Goal: Transaction & Acquisition: Purchase product/service

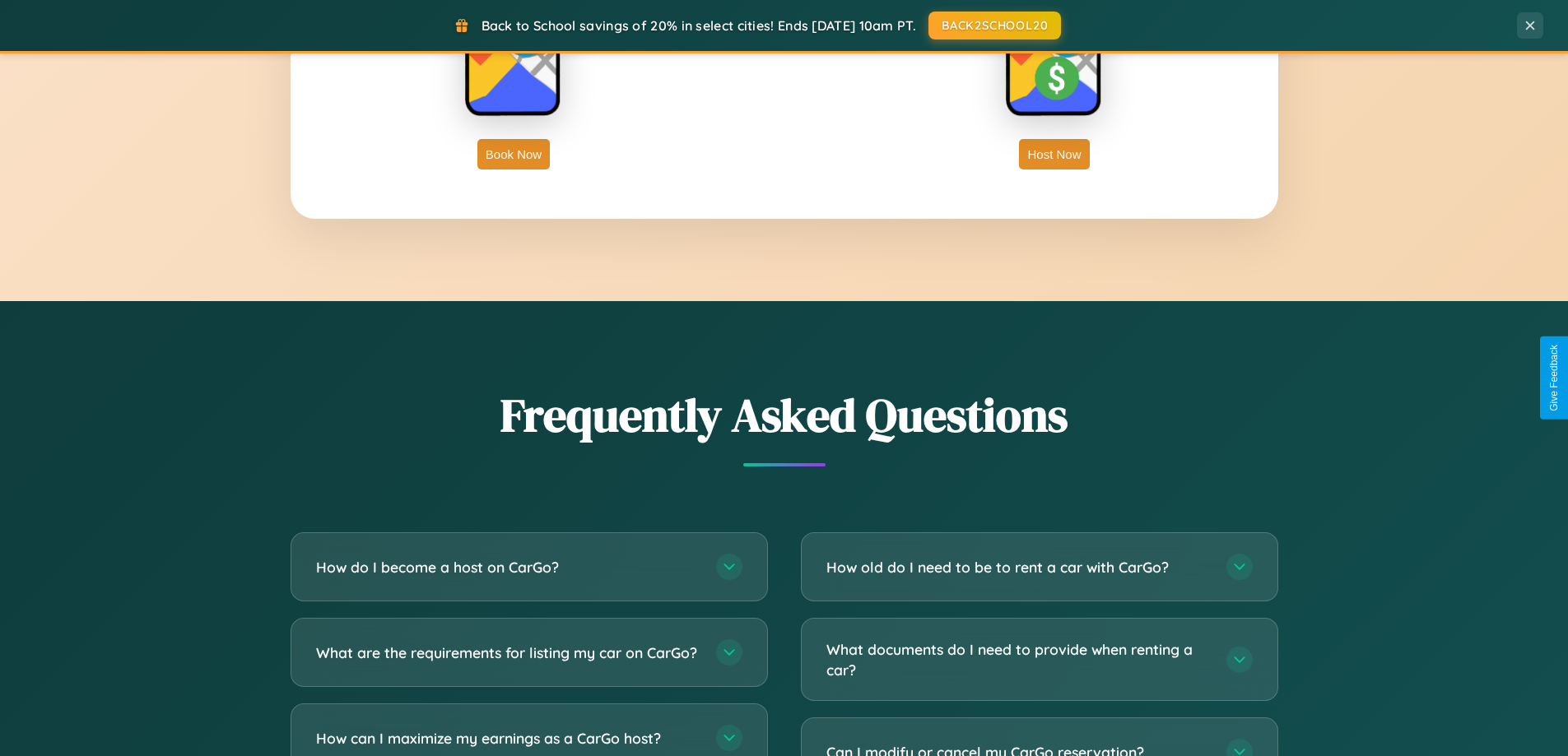
scroll to position [3165, 0]
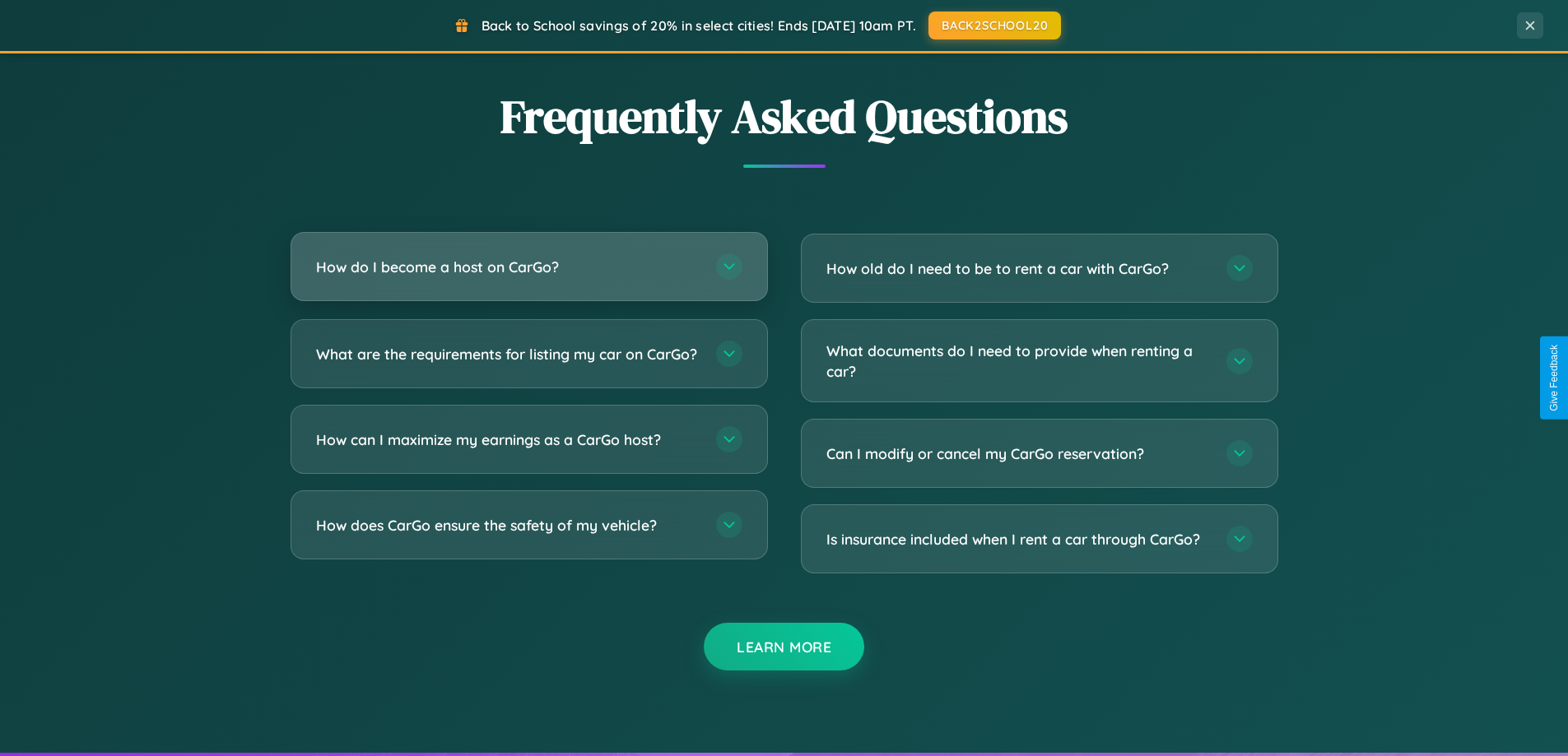
click at [528, 267] on h3 "How do I become a host on CarGo?" at bounding box center [508, 266] width 383 height 21
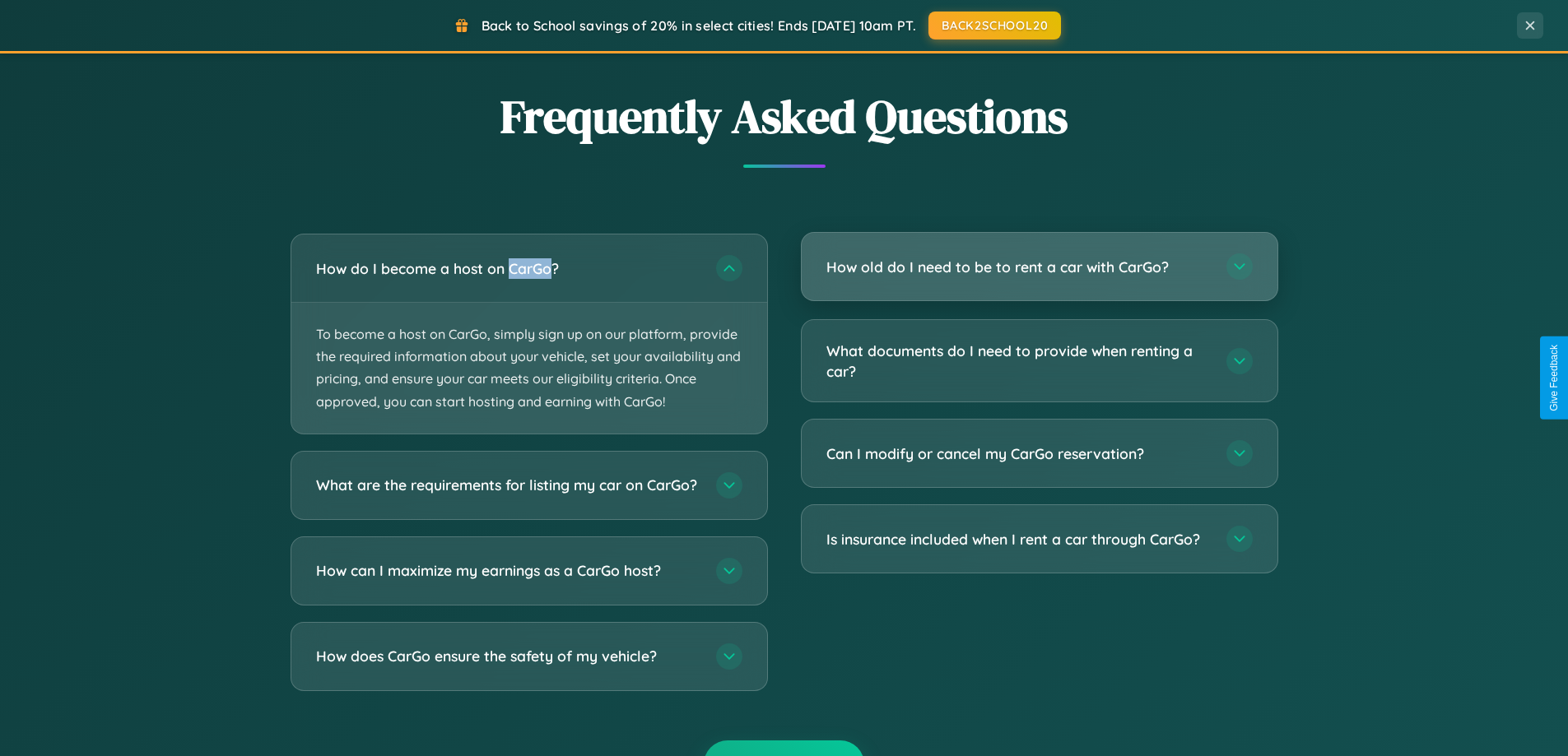
click at [1039, 267] on h3 "How old do I need to be to rent a car with CarGo?" at bounding box center [1018, 266] width 383 height 21
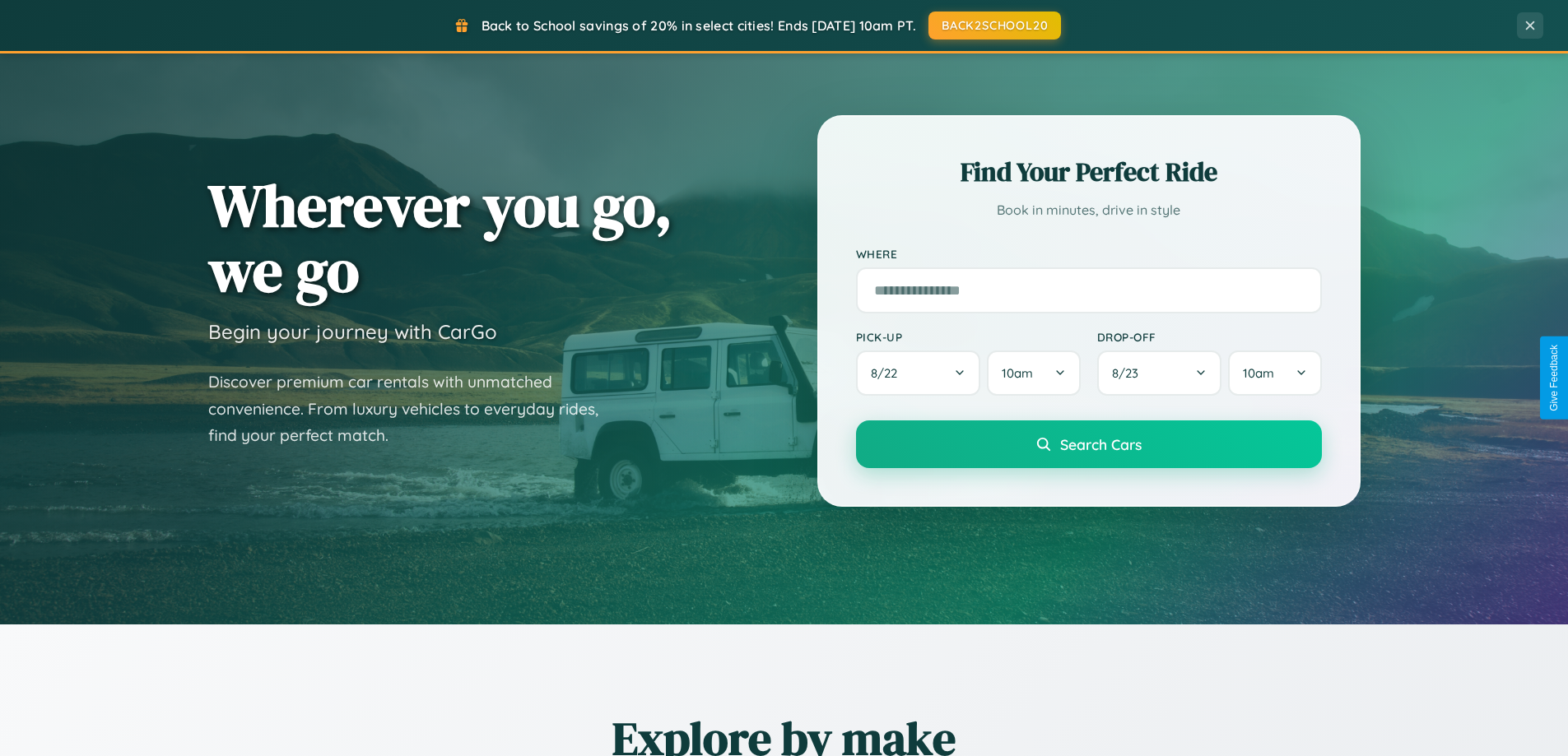
scroll to position [48, 0]
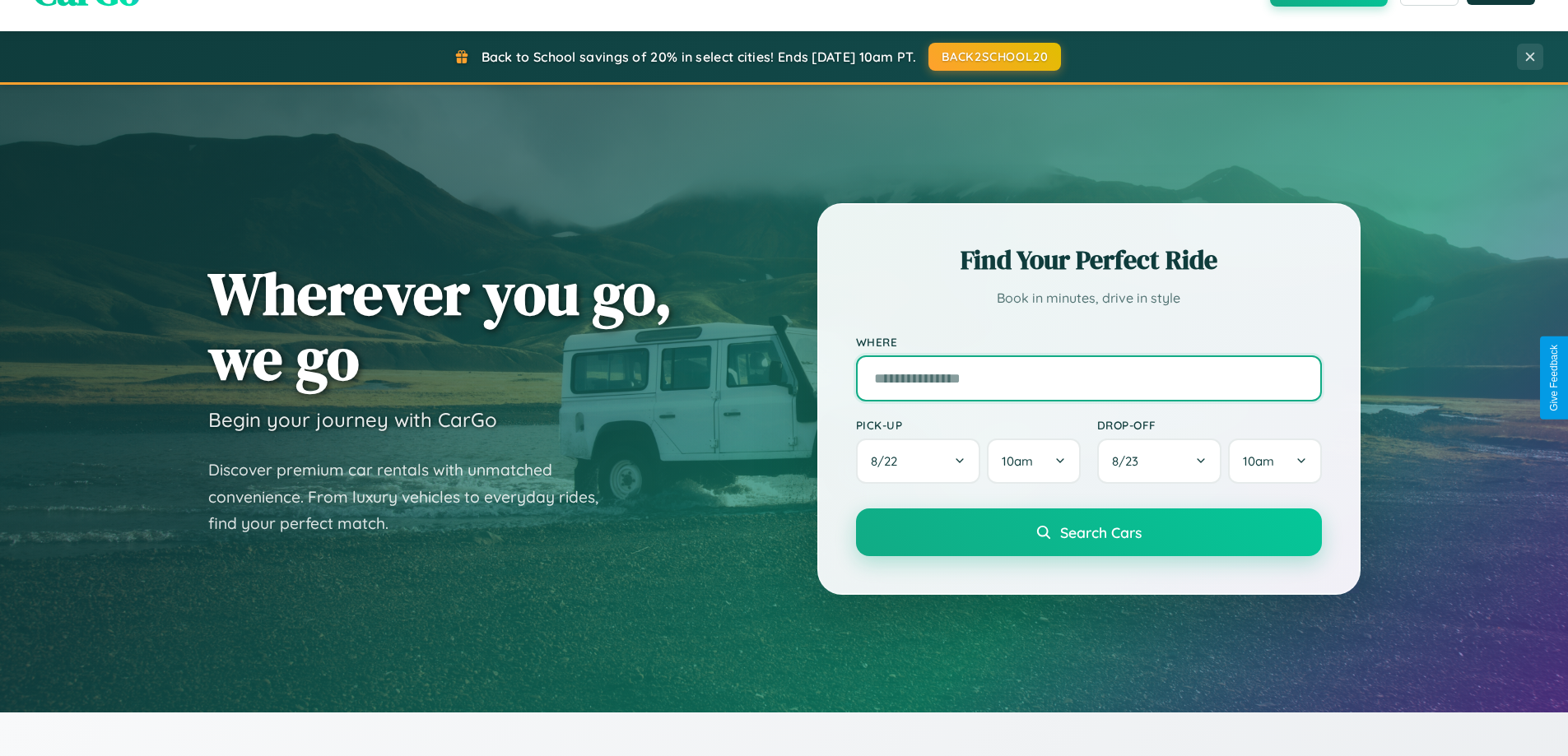
click at [1088, 378] on input "text" at bounding box center [1089, 378] width 466 height 46
type input "**********"
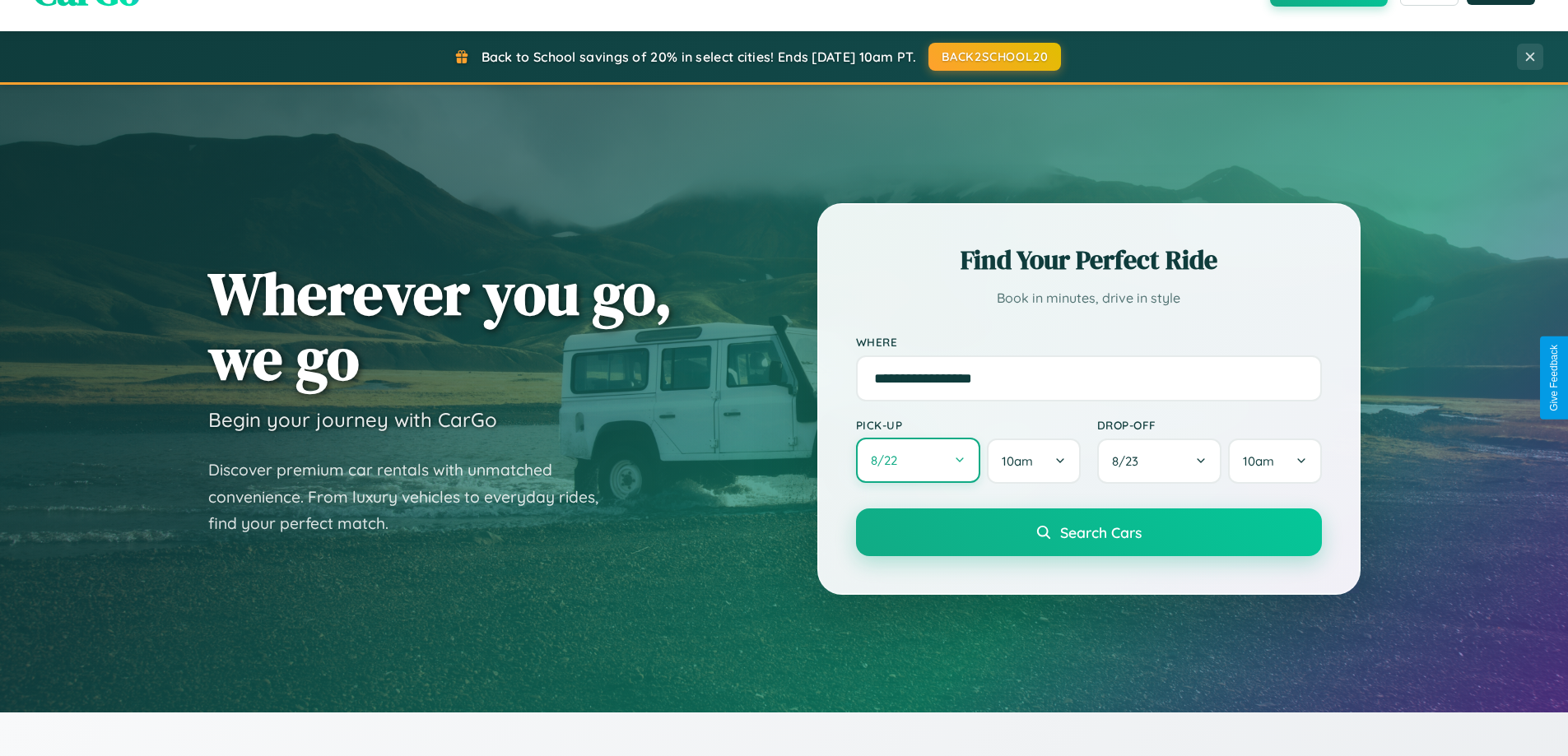
click at [917, 461] on button "8 / 22" at bounding box center [918, 460] width 125 height 45
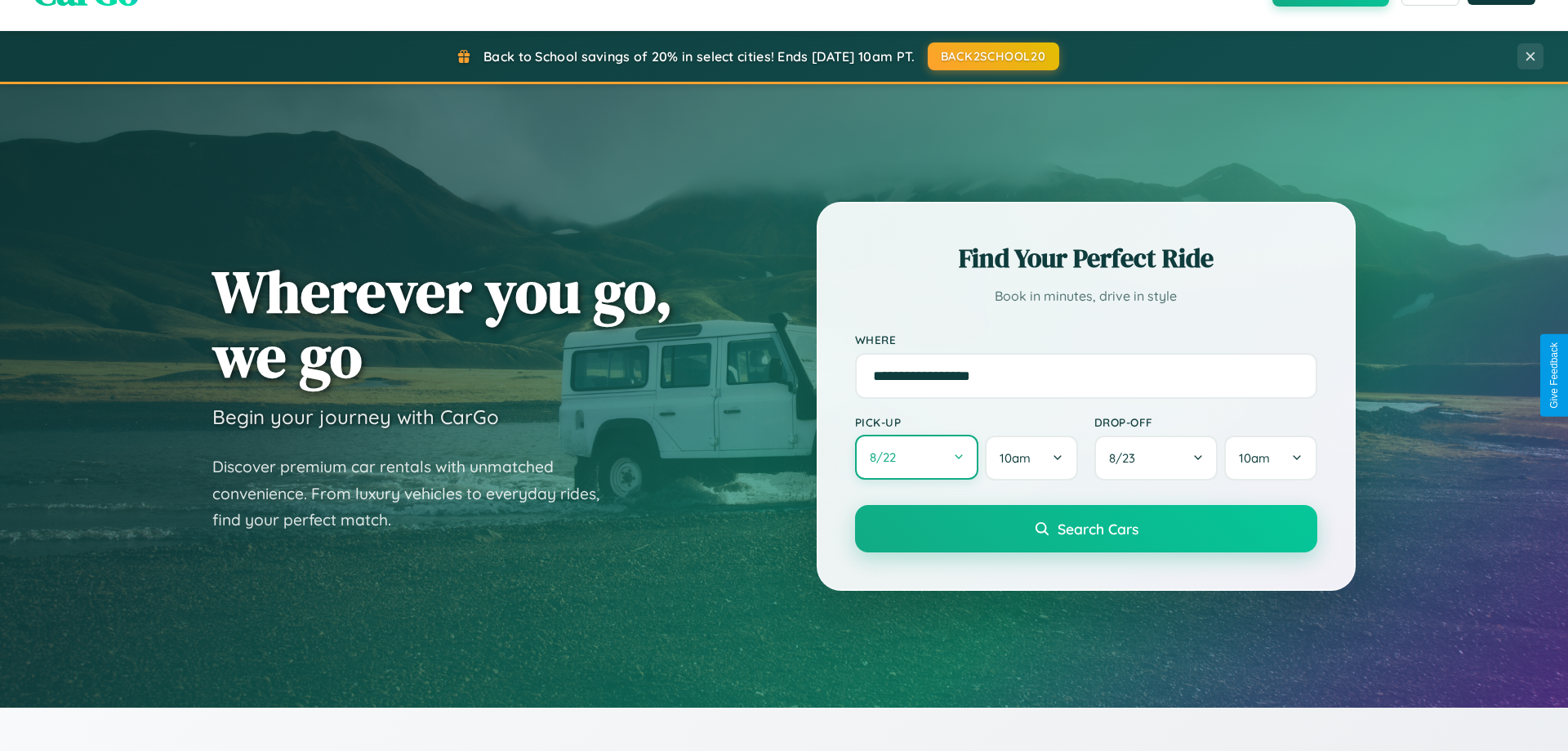
select select "*"
select select "****"
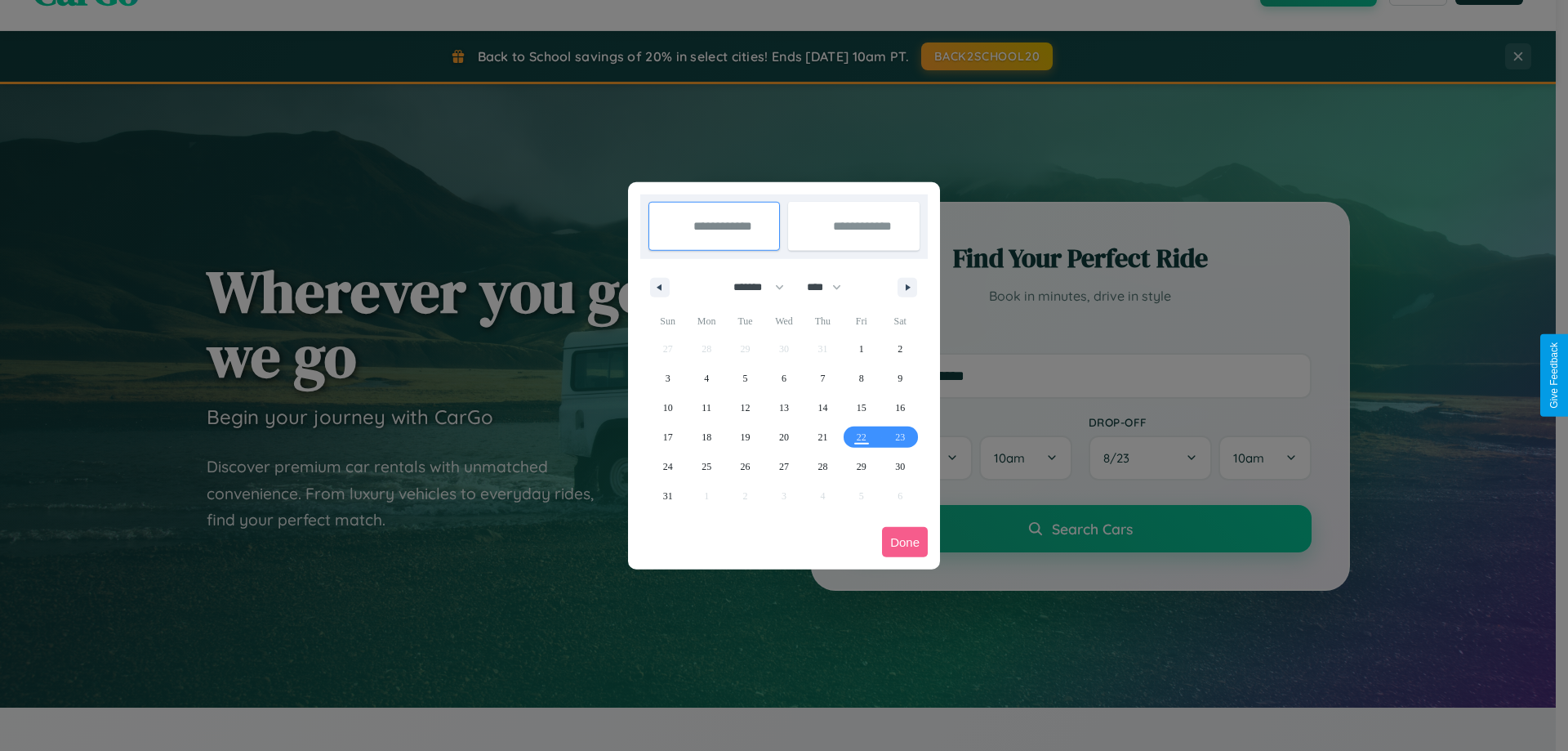
drag, startPoint x: 752, startPoint y: 287, endPoint x: 784, endPoint y: 327, distance: 51.2
click at [752, 287] on select "******* ******** ***** ***** *** **** **** ****** ********* ******* ******** **…" at bounding box center [756, 287] width 70 height 27
select select "*"
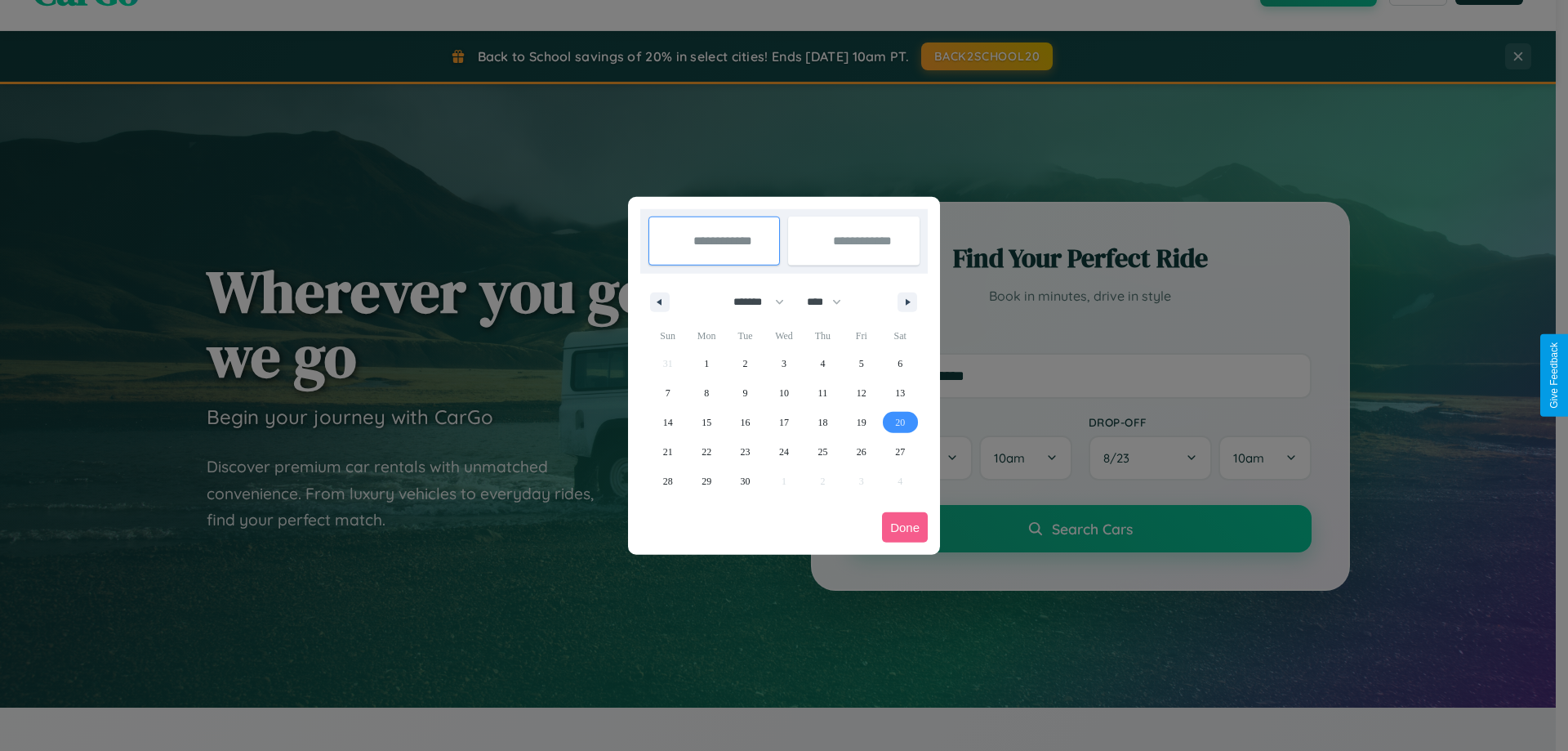
click at [901, 422] on span "20" at bounding box center [901, 423] width 10 height 29
type input "**********"
click at [783, 451] on span "24" at bounding box center [784, 452] width 10 height 29
type input "**********"
click at [906, 527] on button "Done" at bounding box center [905, 527] width 46 height 30
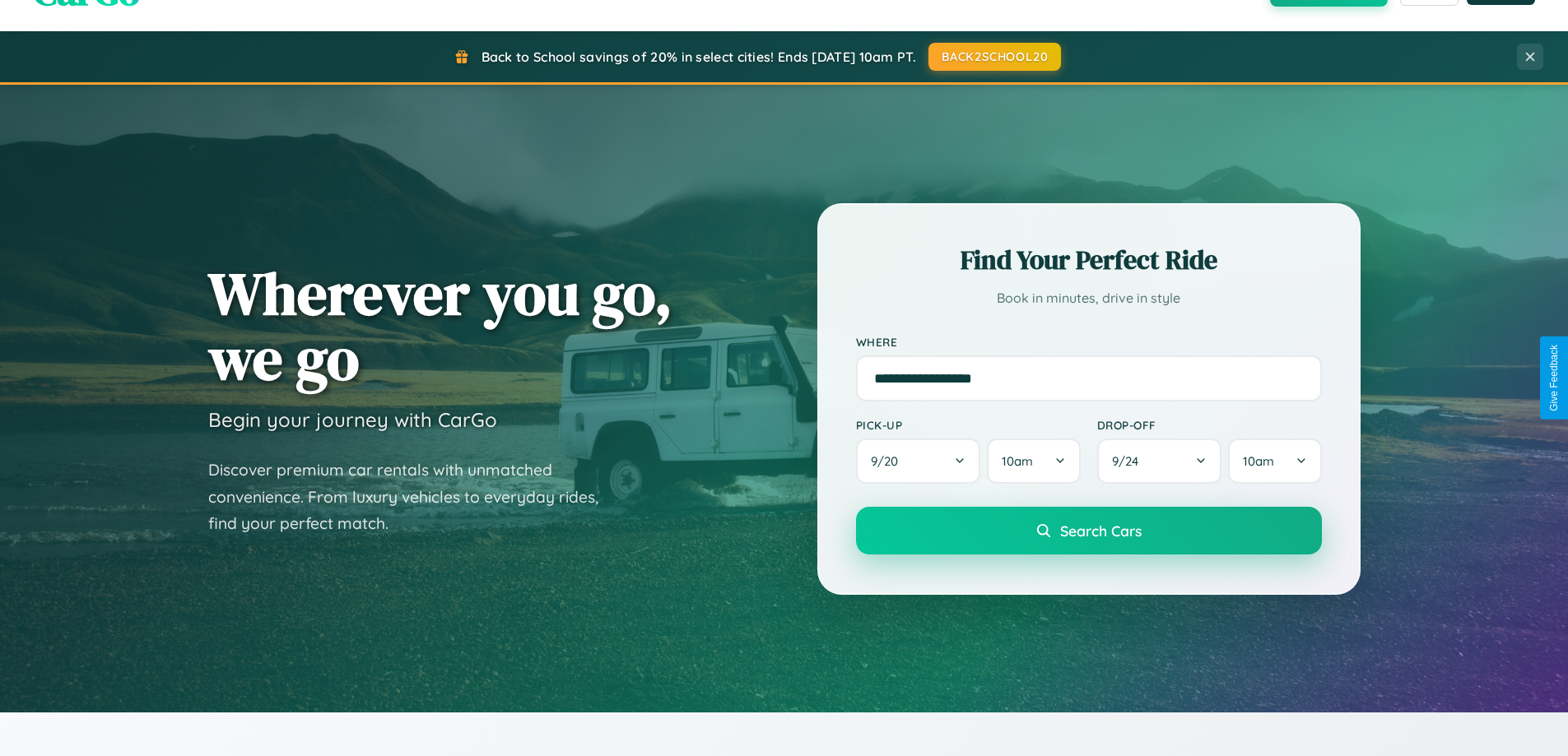
click at [1088, 531] on span "Search Cars" at bounding box center [1101, 530] width 82 height 18
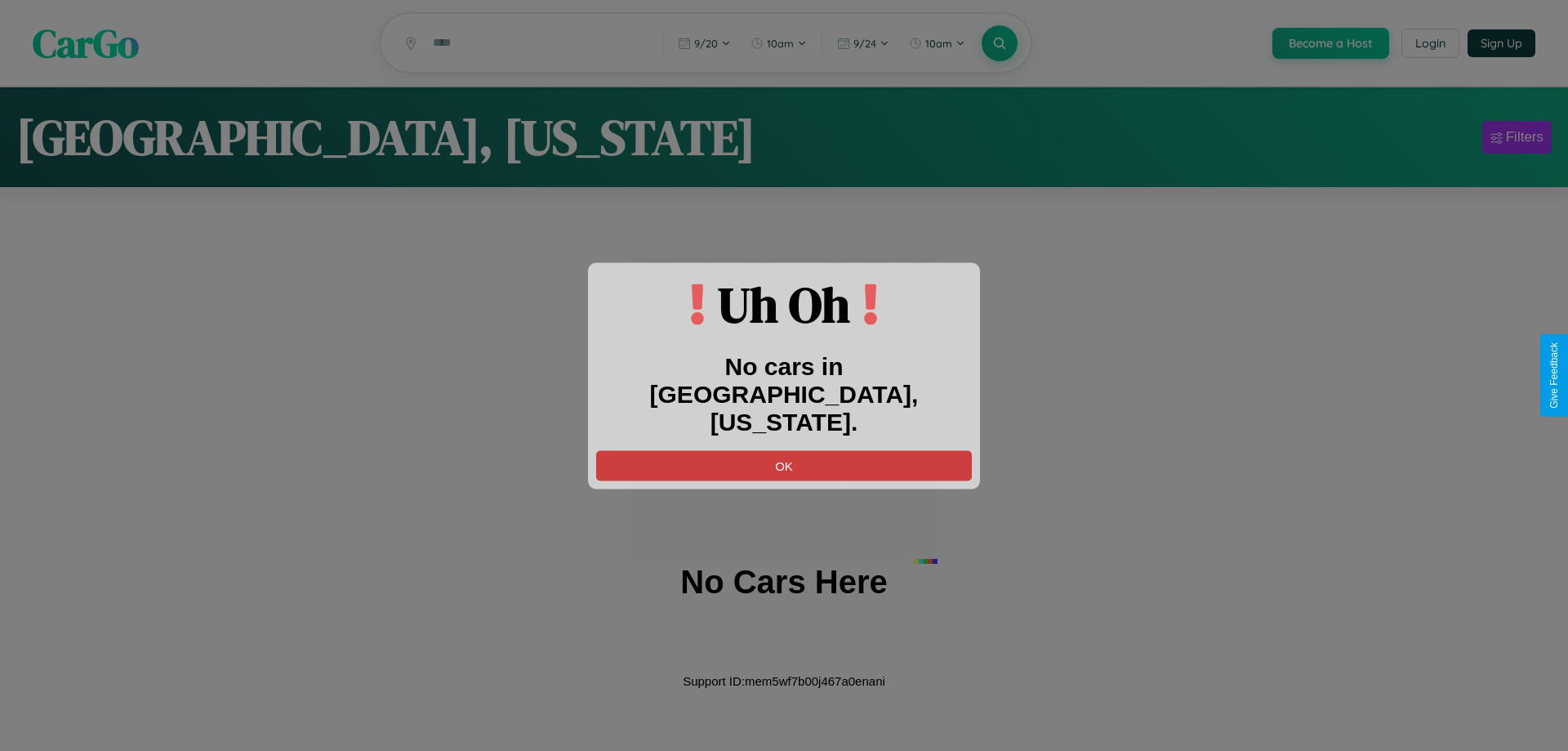
click at [784, 450] on button "OK" at bounding box center [783, 465] width 375 height 30
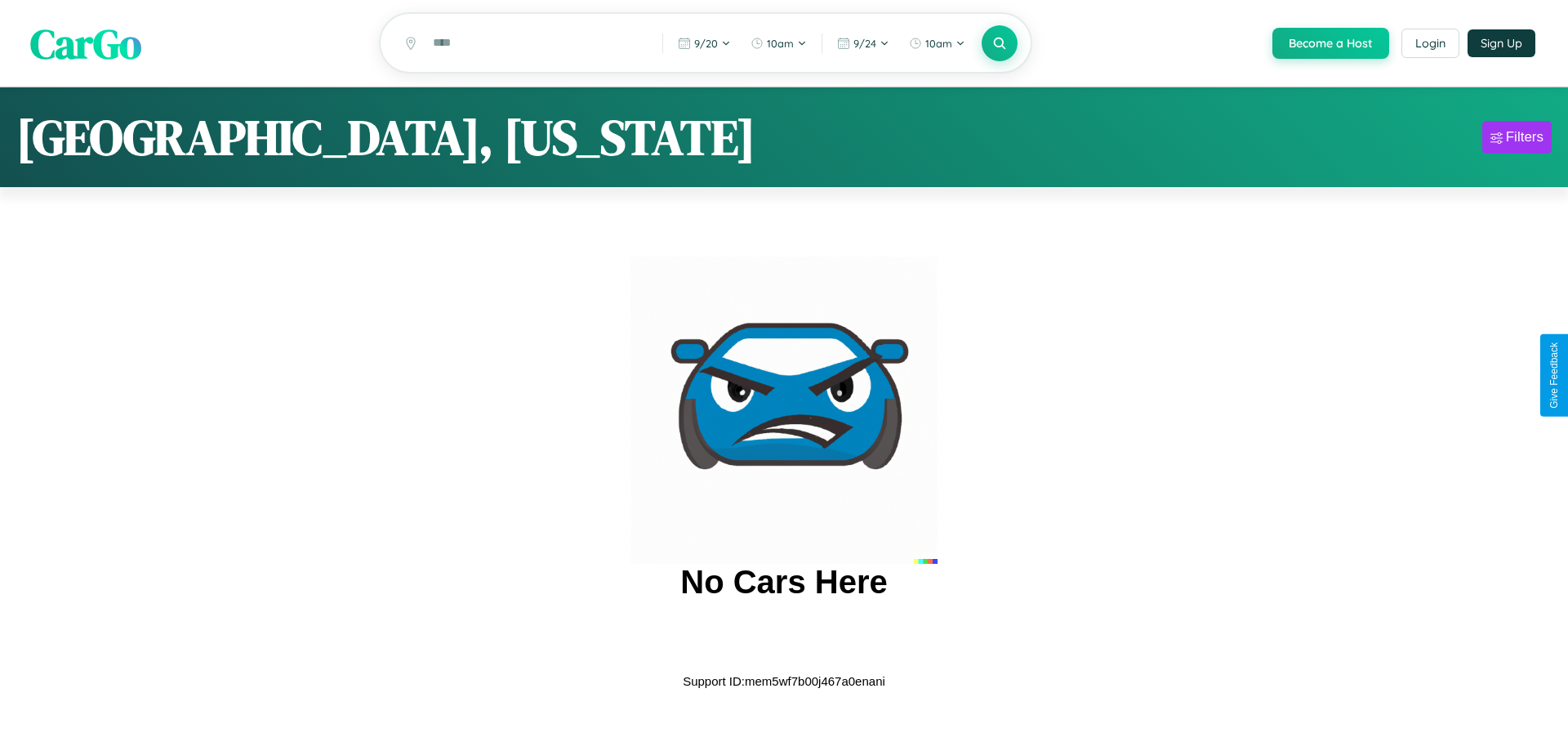
click at [86, 44] on span "CarGo" at bounding box center [85, 43] width 111 height 57
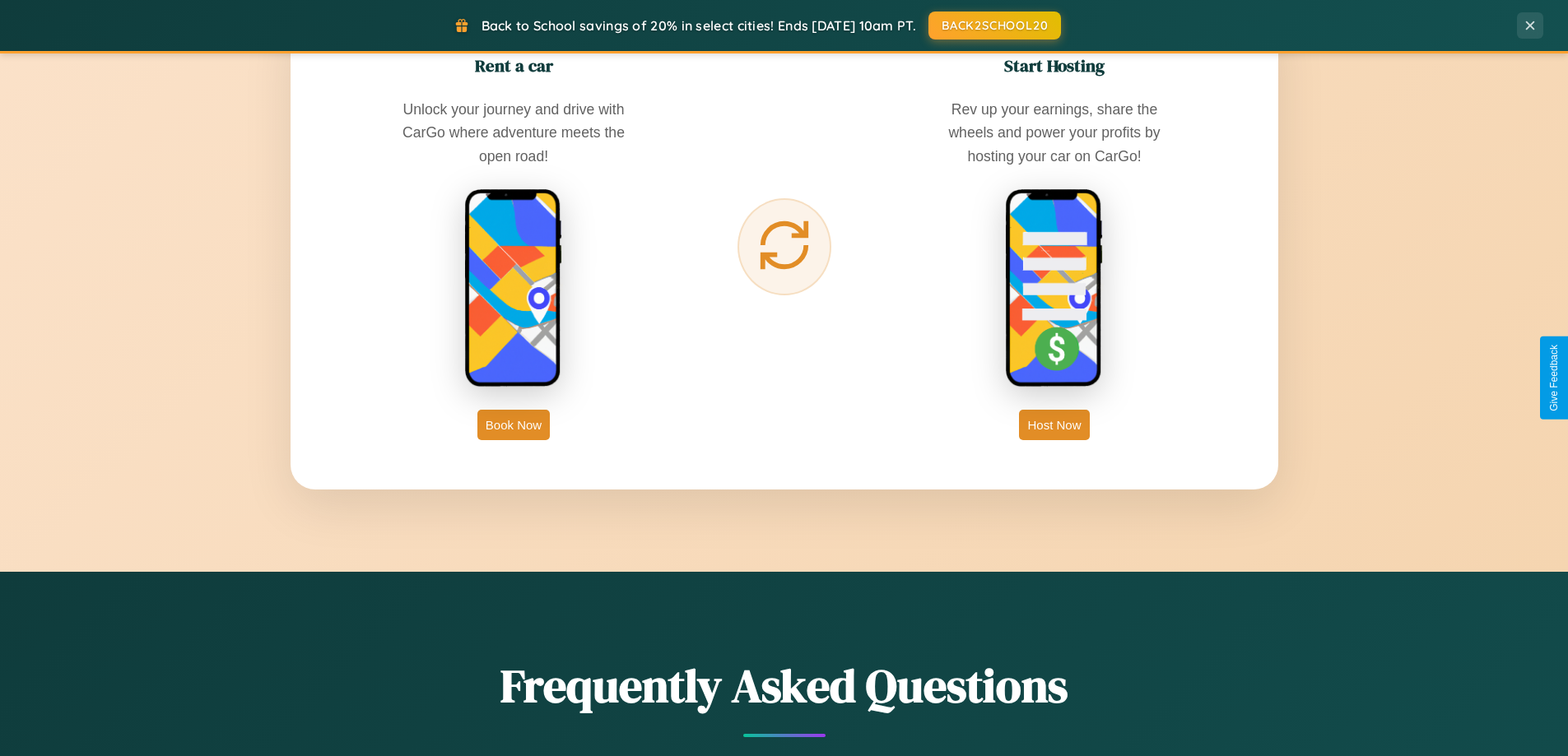
scroll to position [2643, 0]
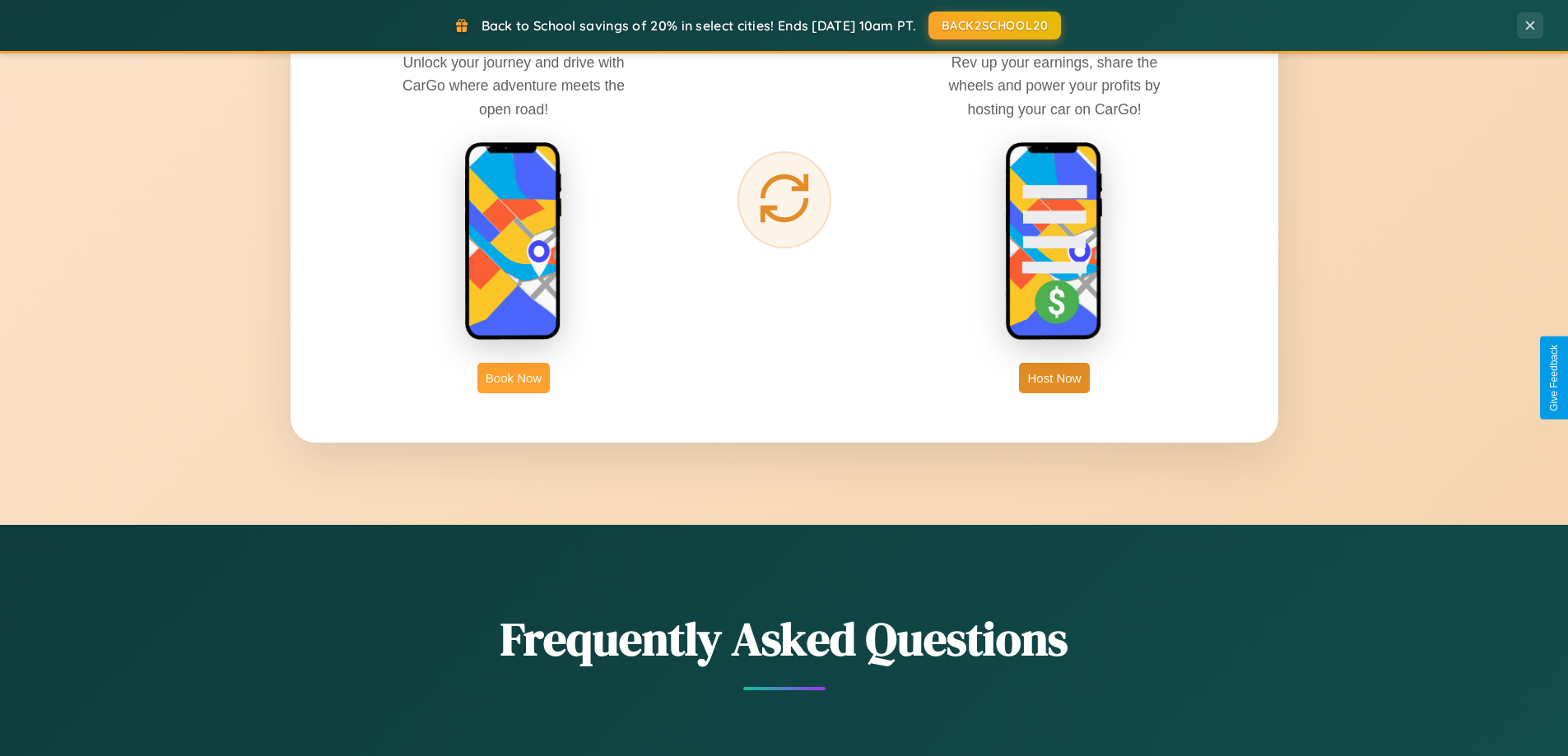
click at [513, 378] on button "Book Now" at bounding box center [512, 378] width 72 height 31
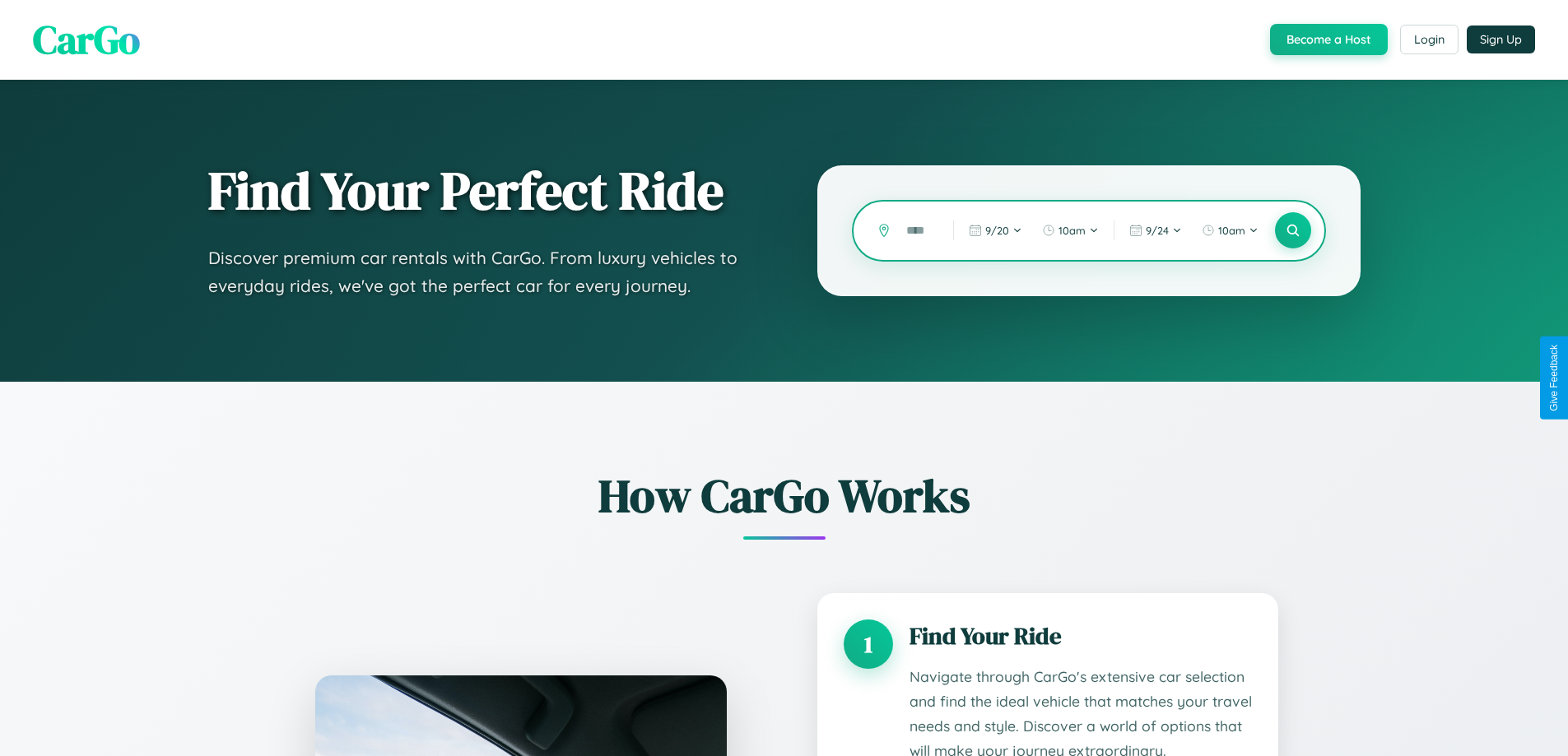
click at [917, 230] on input "text" at bounding box center [916, 230] width 39 height 29
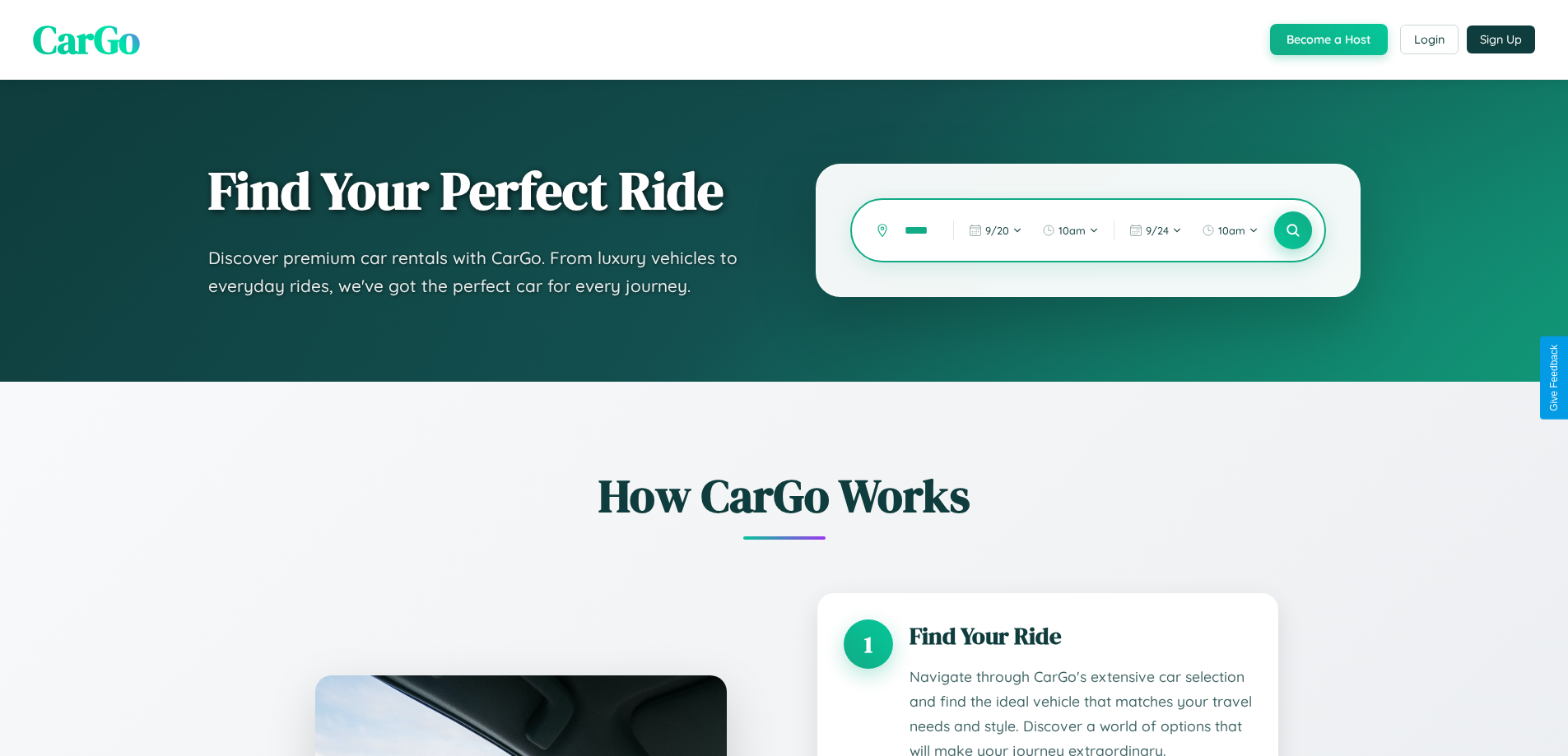
type input "*****"
click at [1293, 230] on icon at bounding box center [1293, 231] width 16 height 16
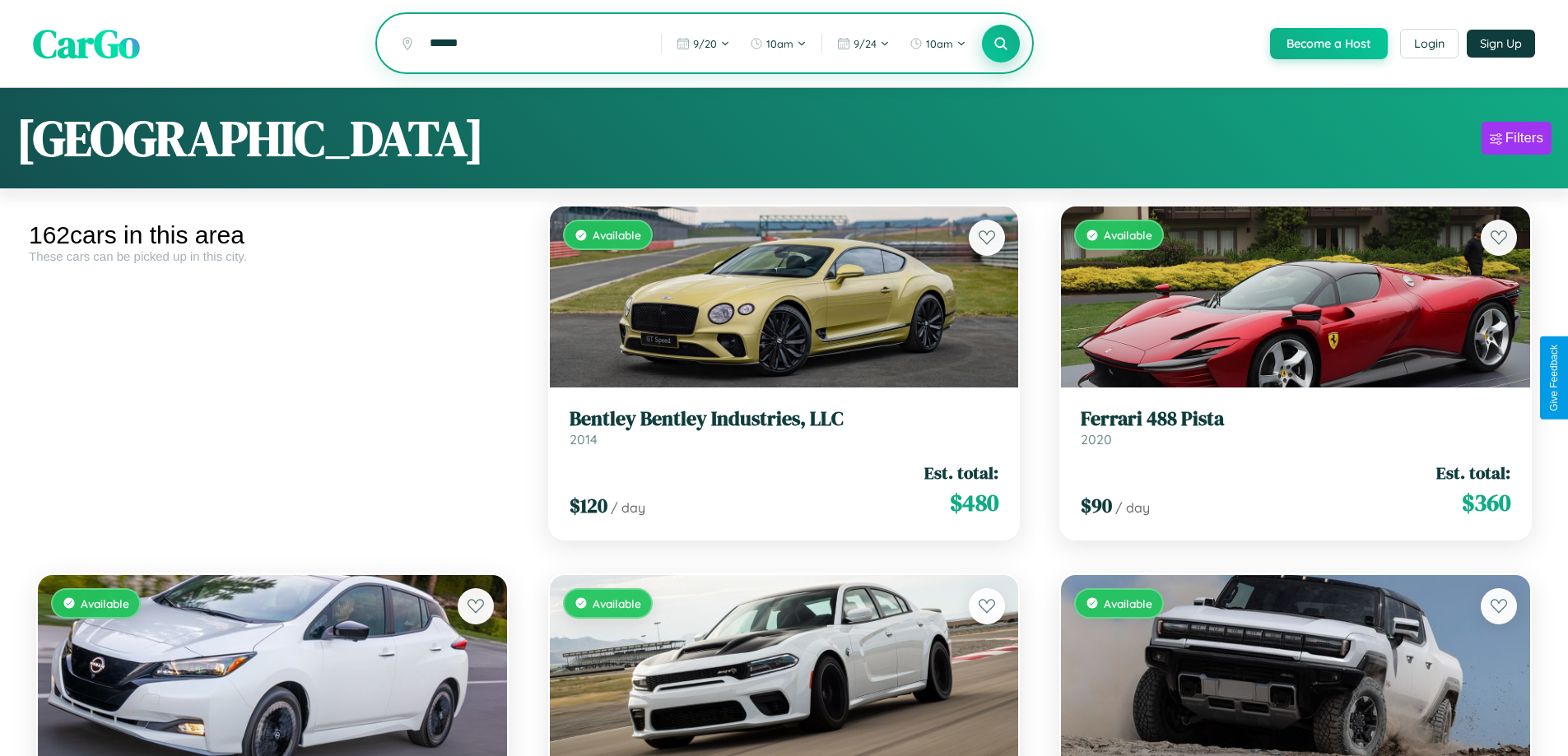
click at [1000, 44] on icon at bounding box center [1001, 43] width 16 height 16
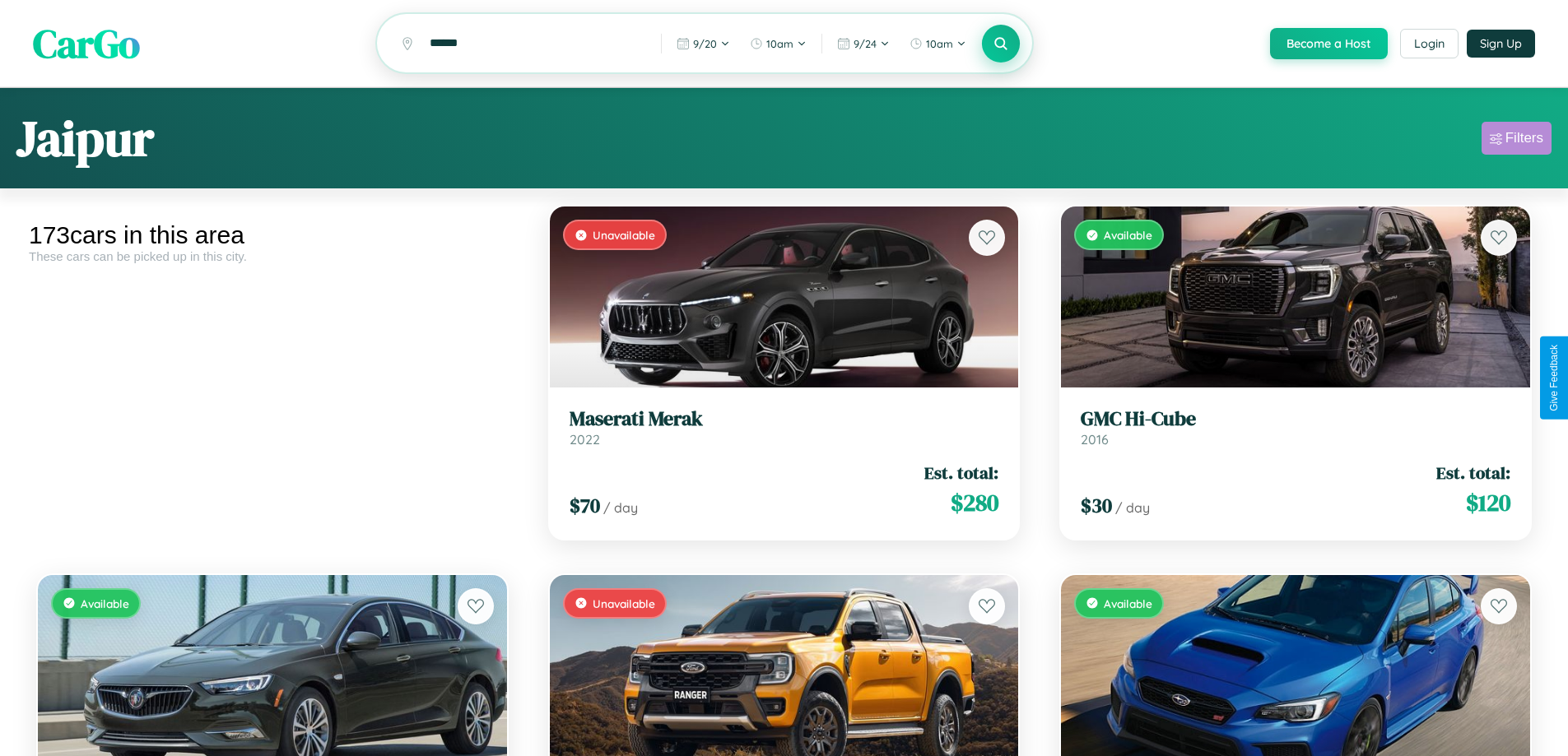
click at [1516, 141] on div "Filters" at bounding box center [1525, 138] width 38 height 17
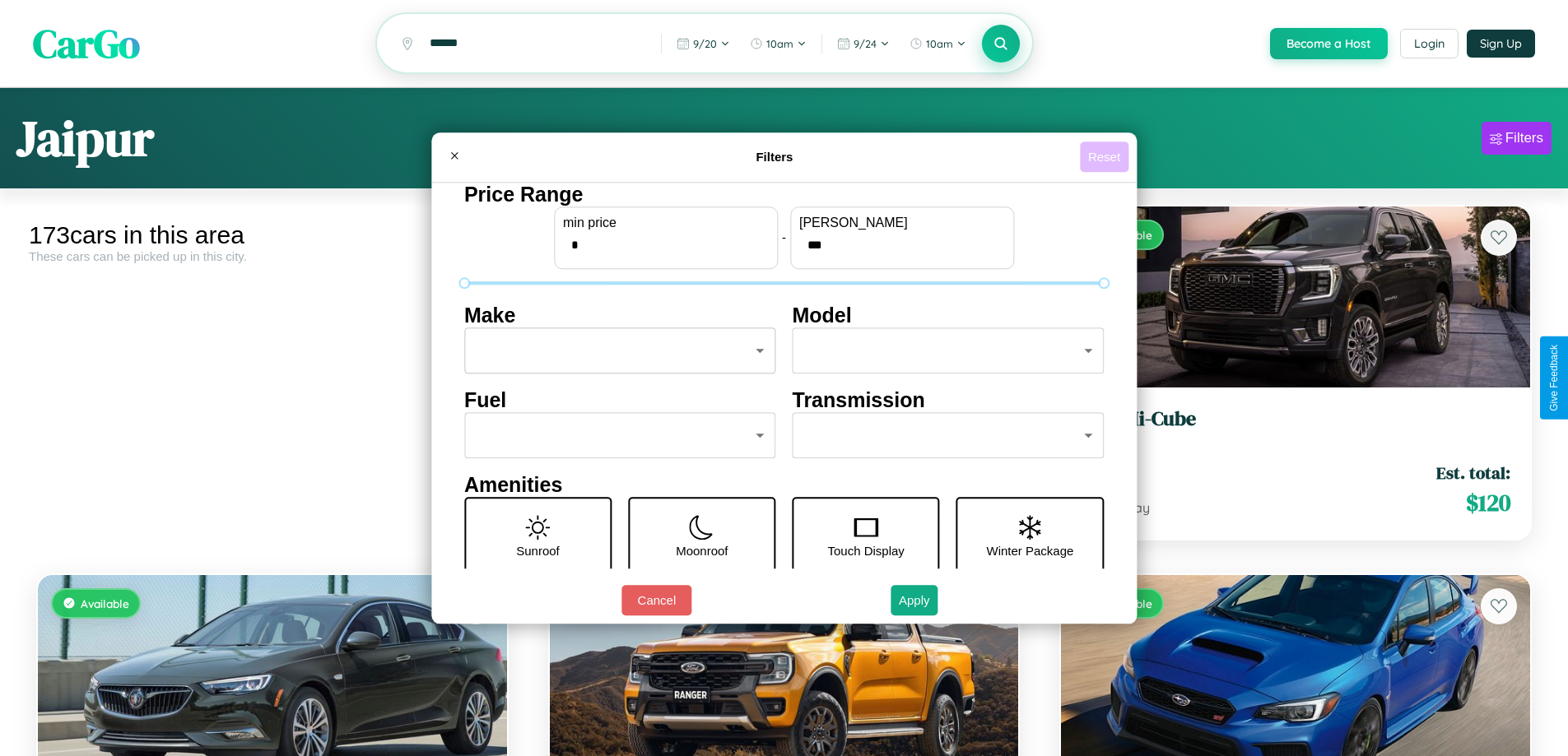
click at [1106, 156] on button "Reset" at bounding box center [1104, 156] width 48 height 31
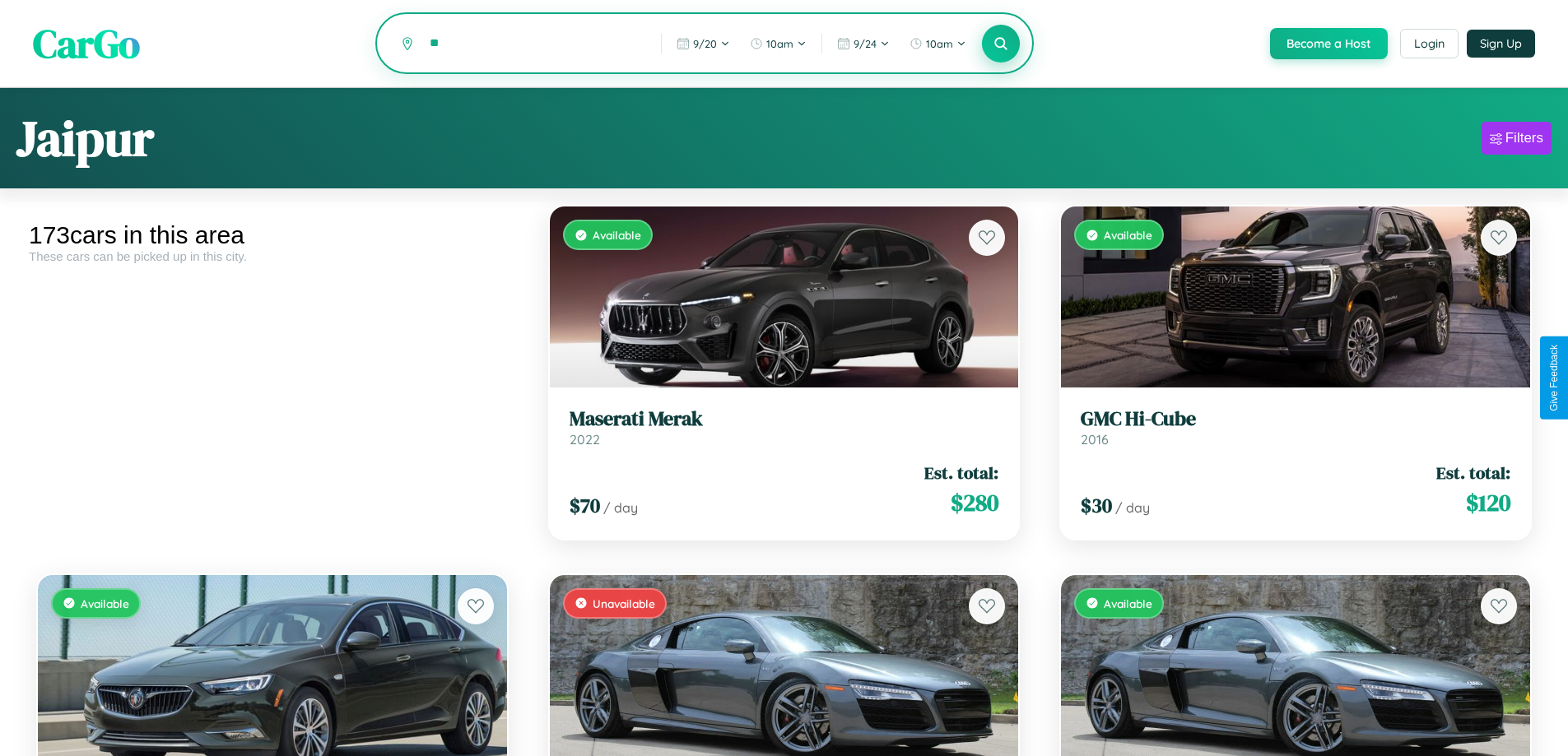
type input "*"
type input "*****"
click at [1000, 44] on icon at bounding box center [1001, 43] width 16 height 16
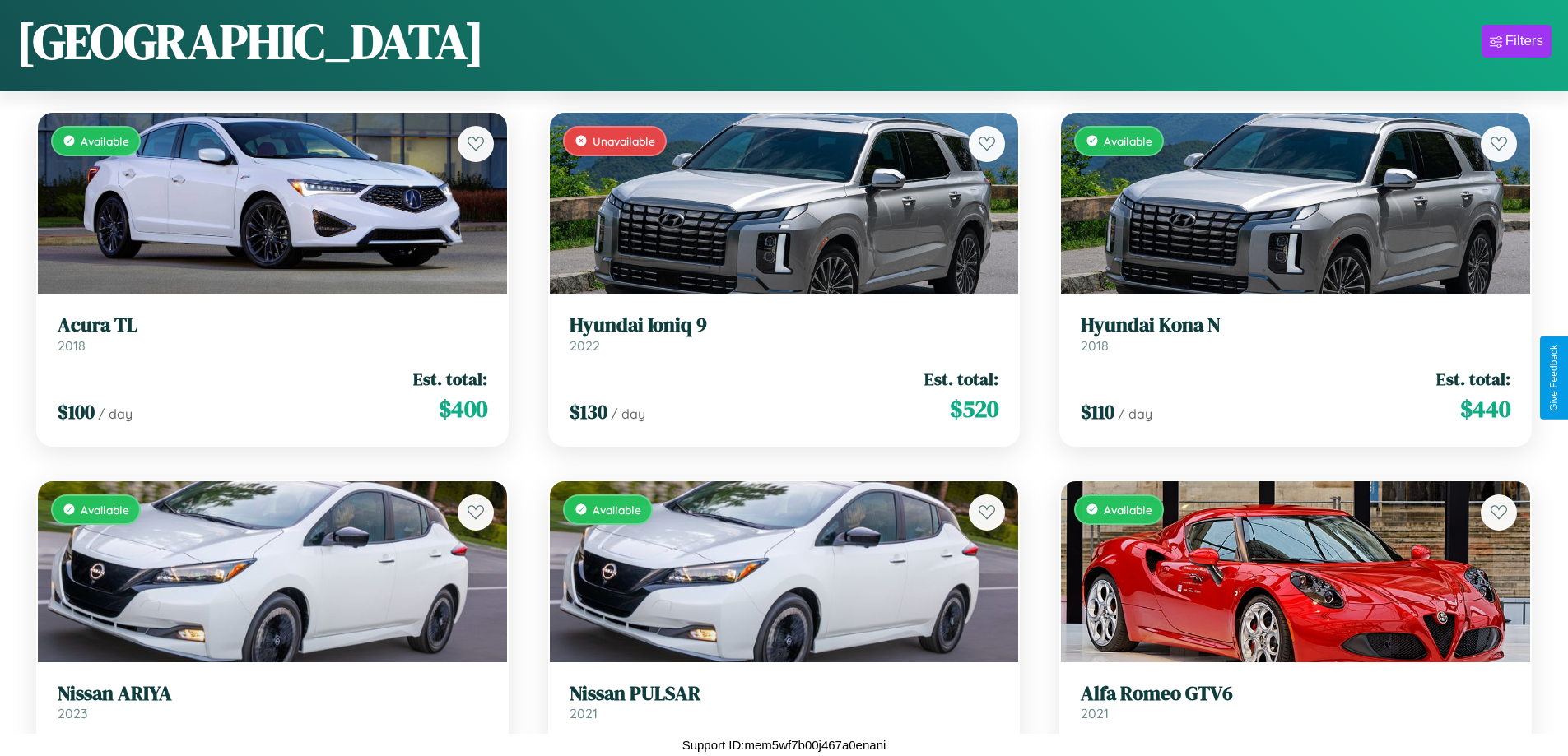
scroll to position [14230, 0]
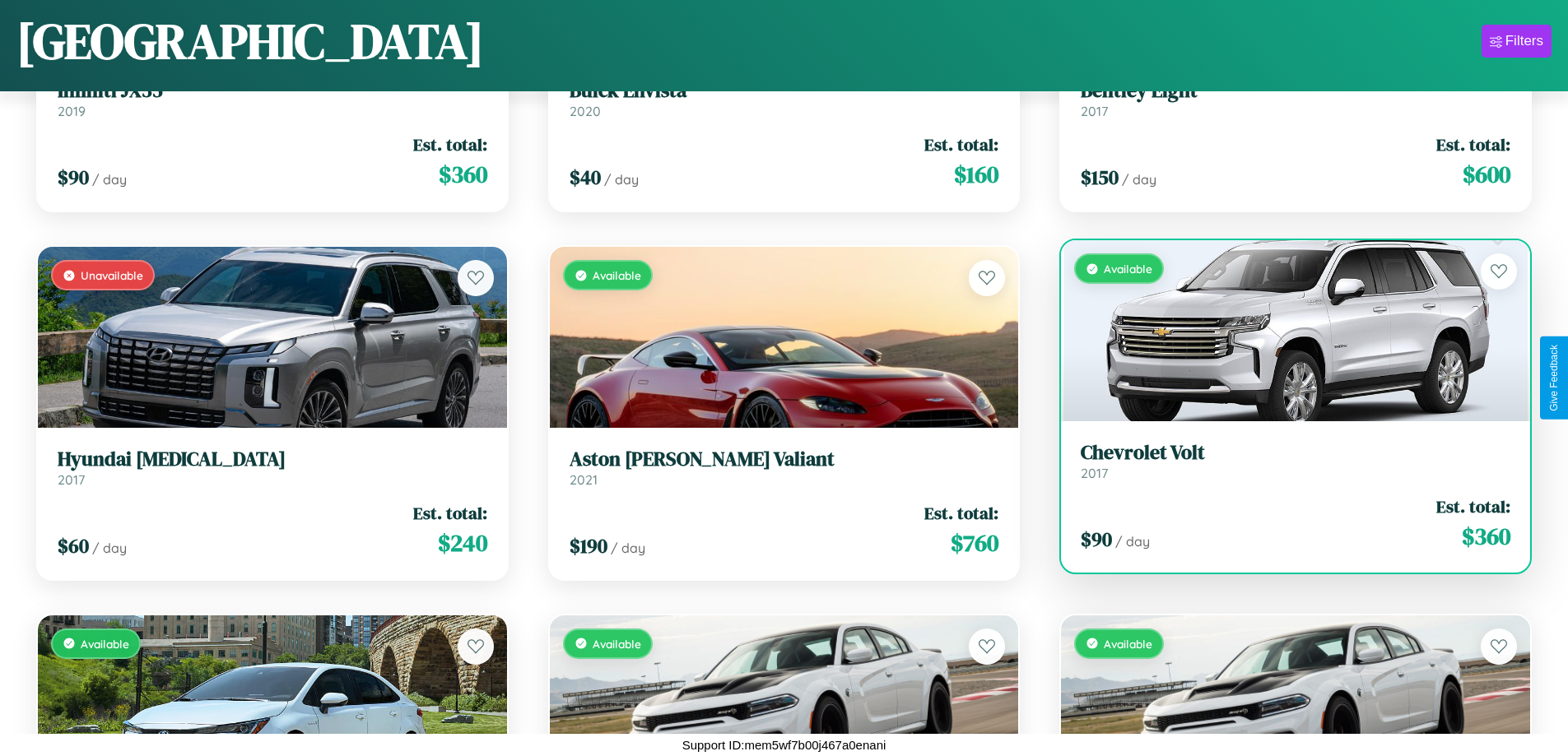
click at [1285, 461] on h3 "Chevrolet Volt" at bounding box center [1294, 453] width 430 height 24
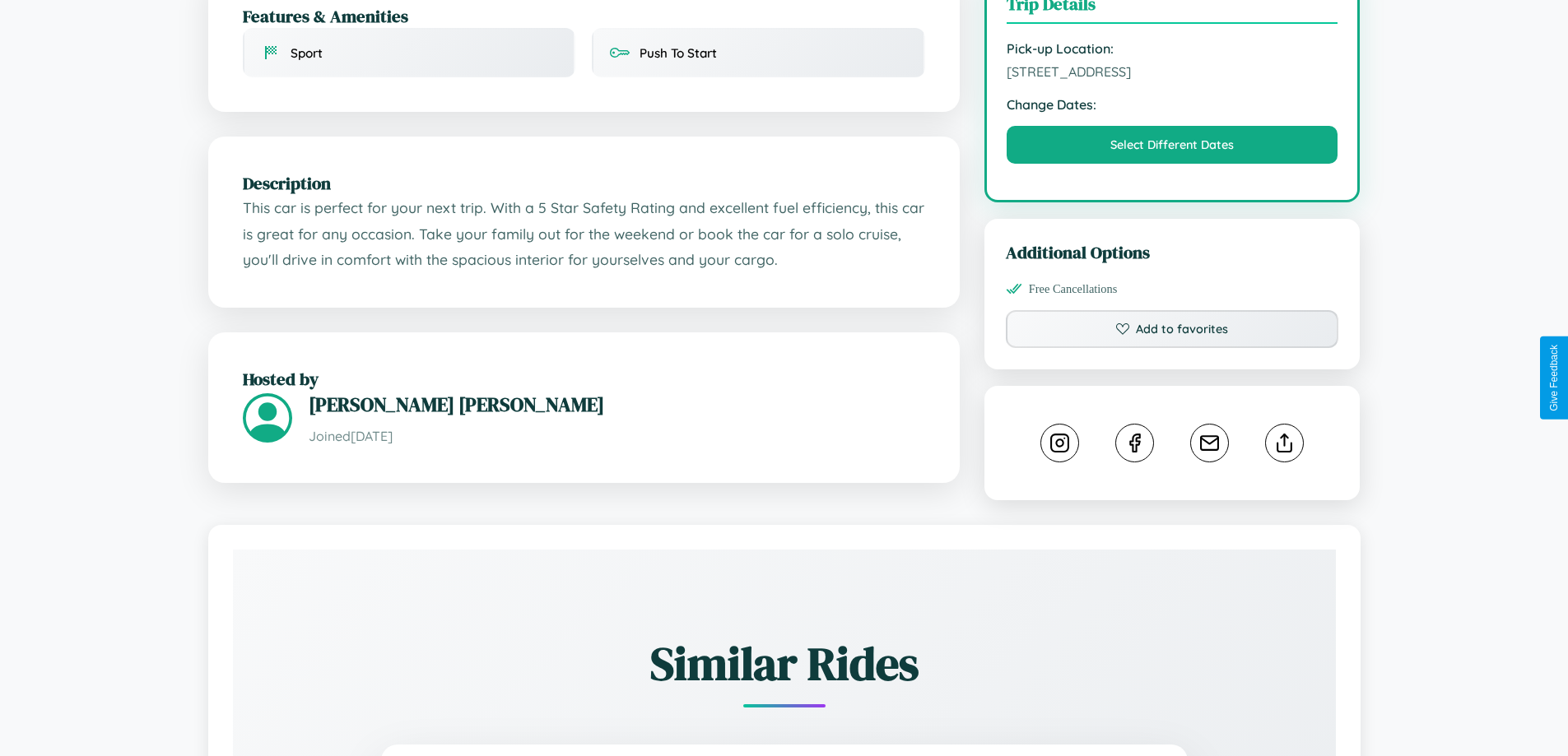
scroll to position [916, 0]
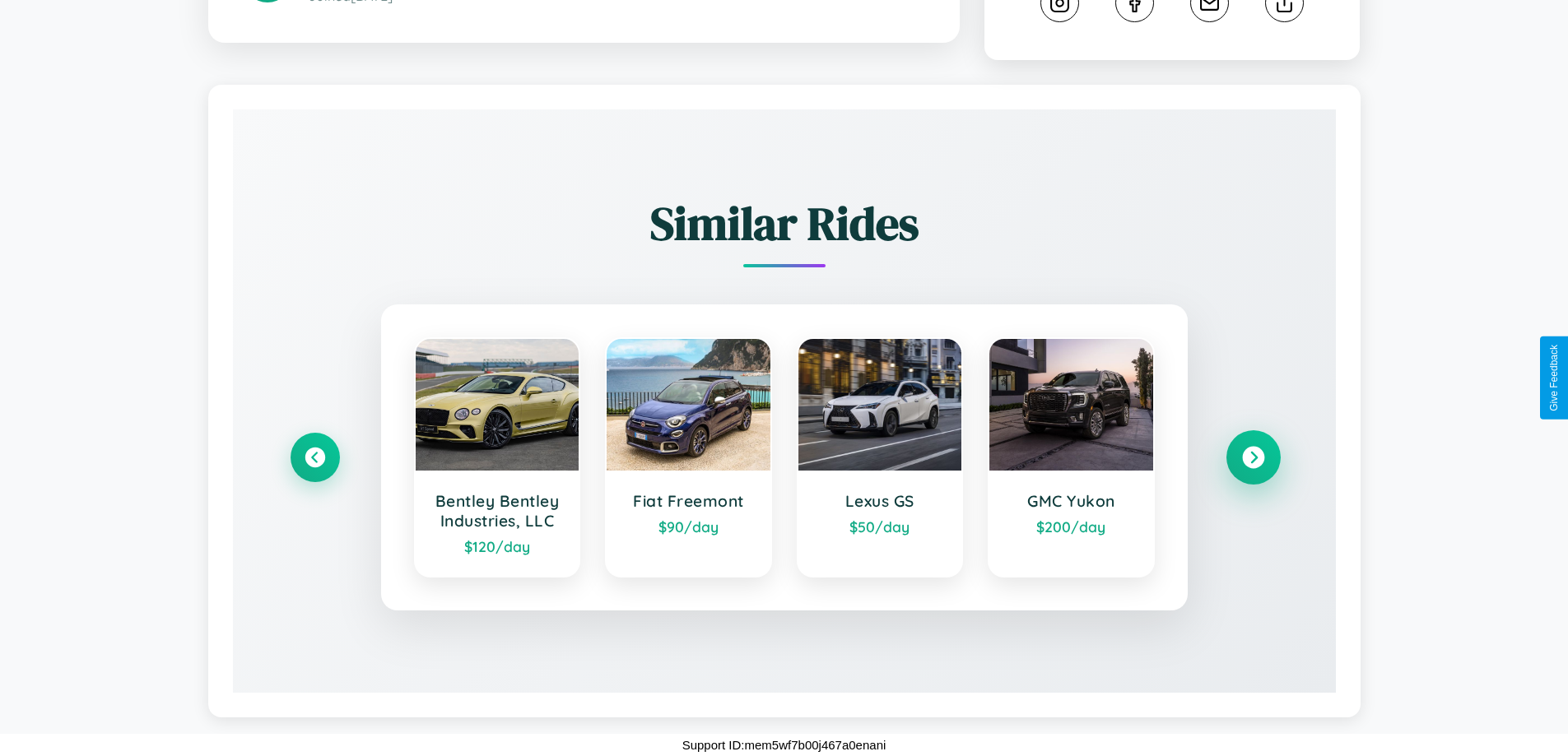
click at [1253, 457] on icon at bounding box center [1253, 458] width 23 height 23
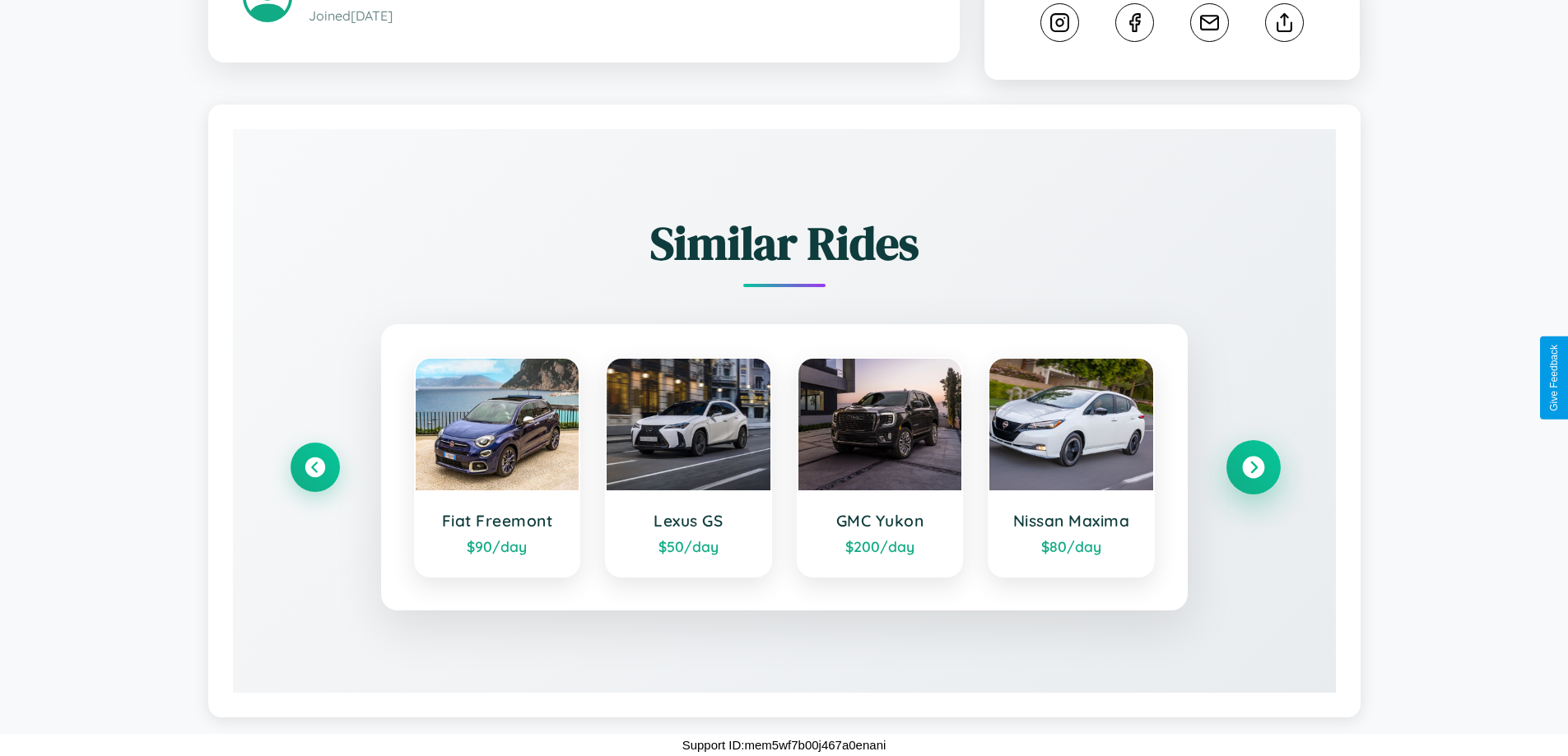
click at [1253, 467] on icon at bounding box center [1253, 468] width 23 height 23
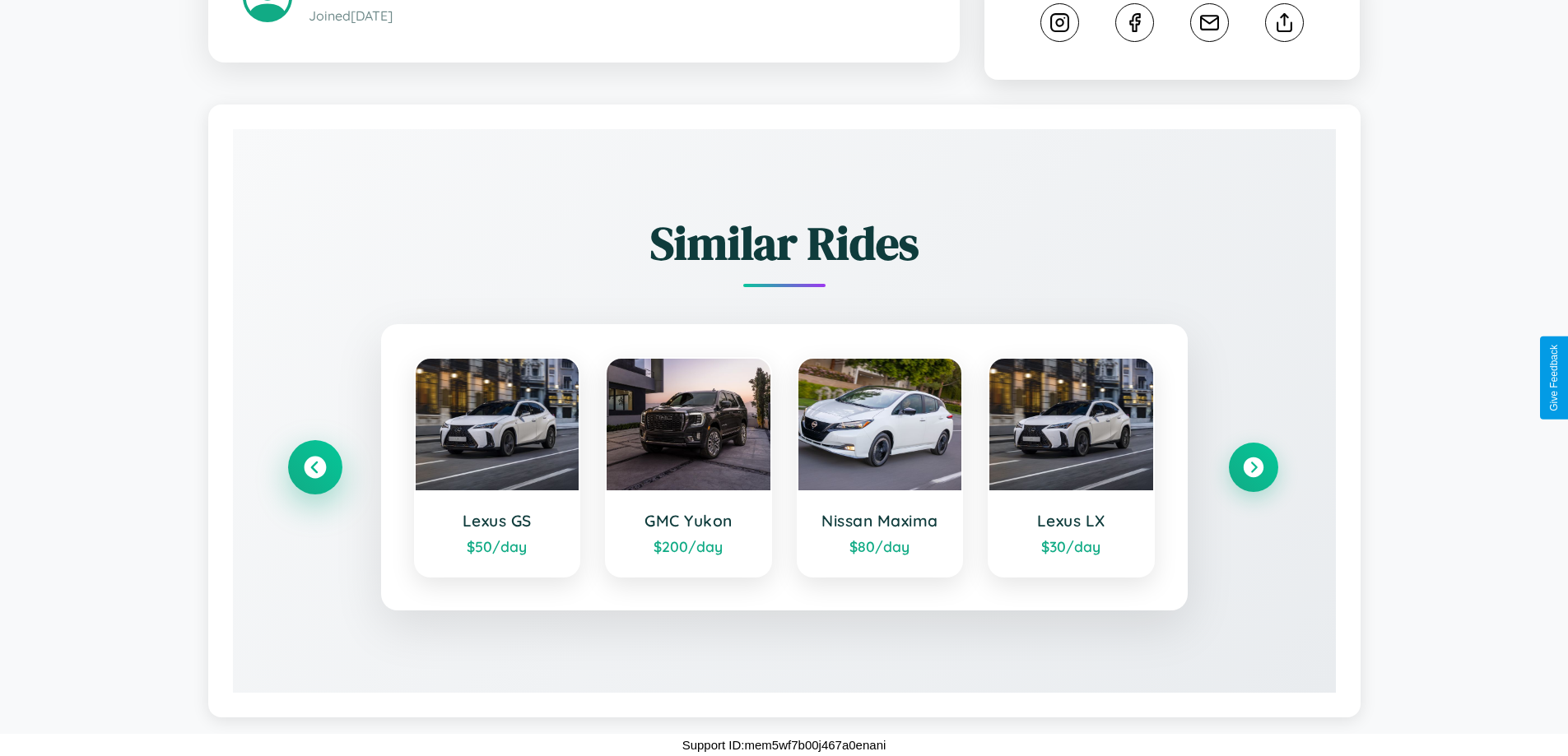
click at [314, 467] on icon at bounding box center [315, 468] width 23 height 23
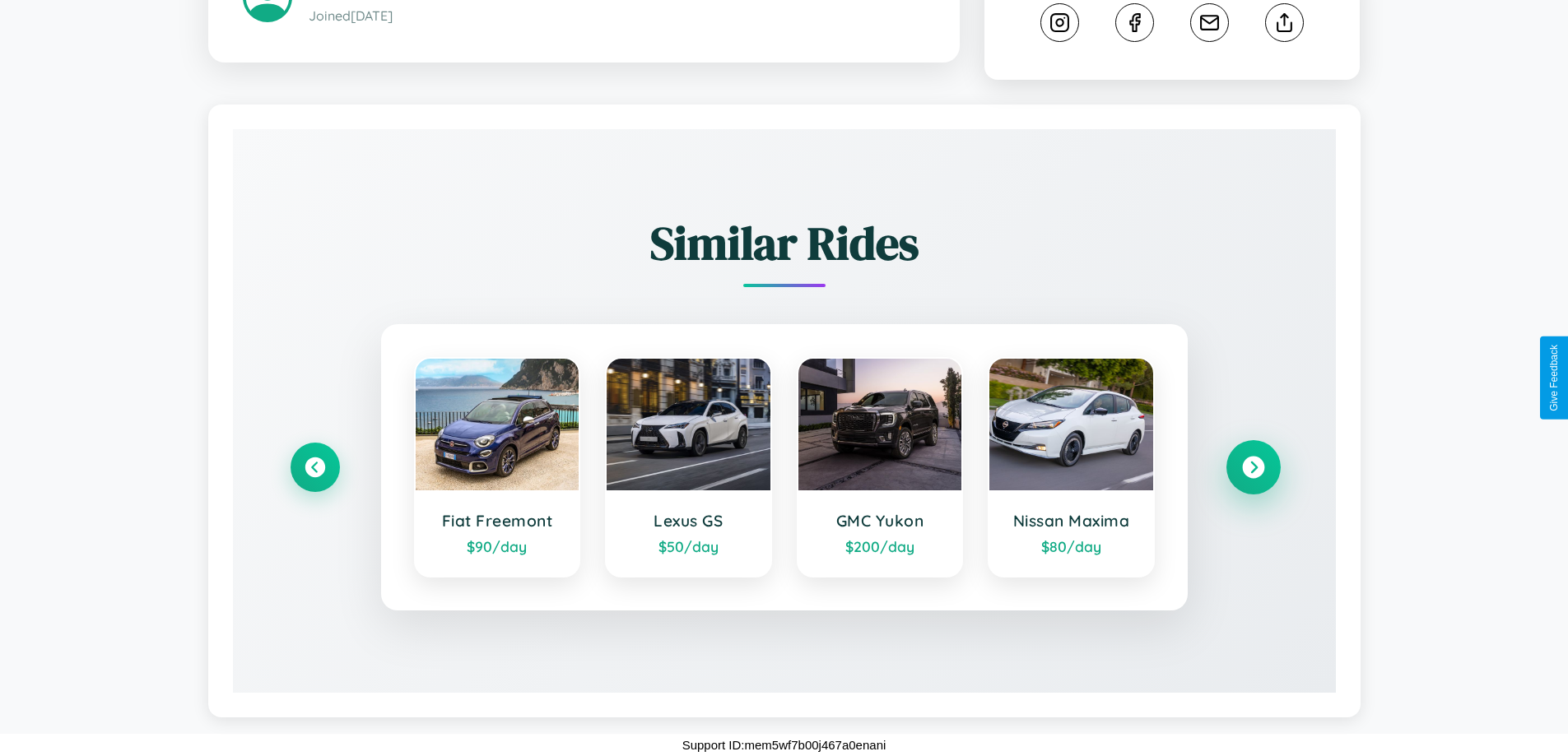
click at [1253, 467] on icon at bounding box center [1253, 468] width 23 height 23
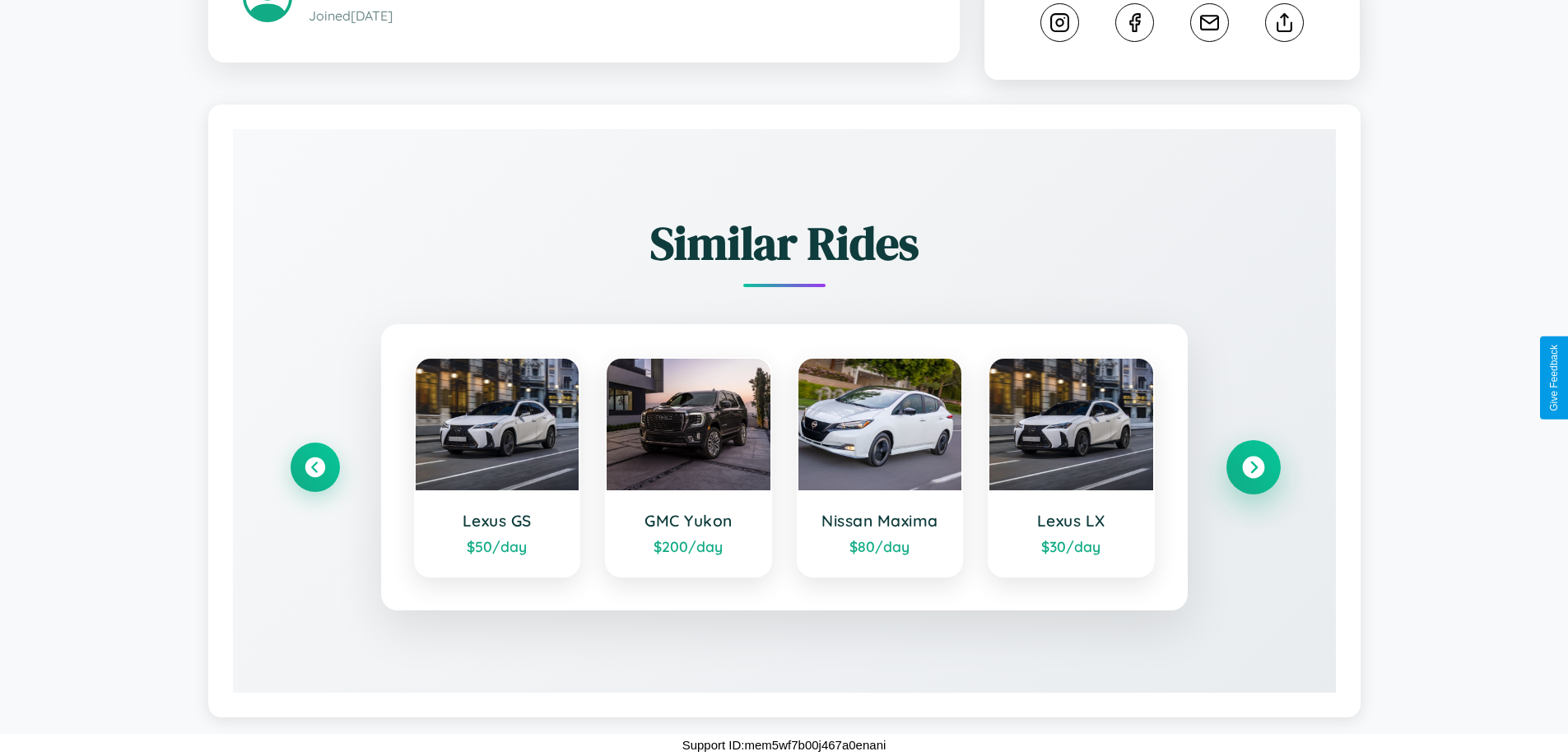
click at [1253, 467] on icon at bounding box center [1253, 468] width 23 height 23
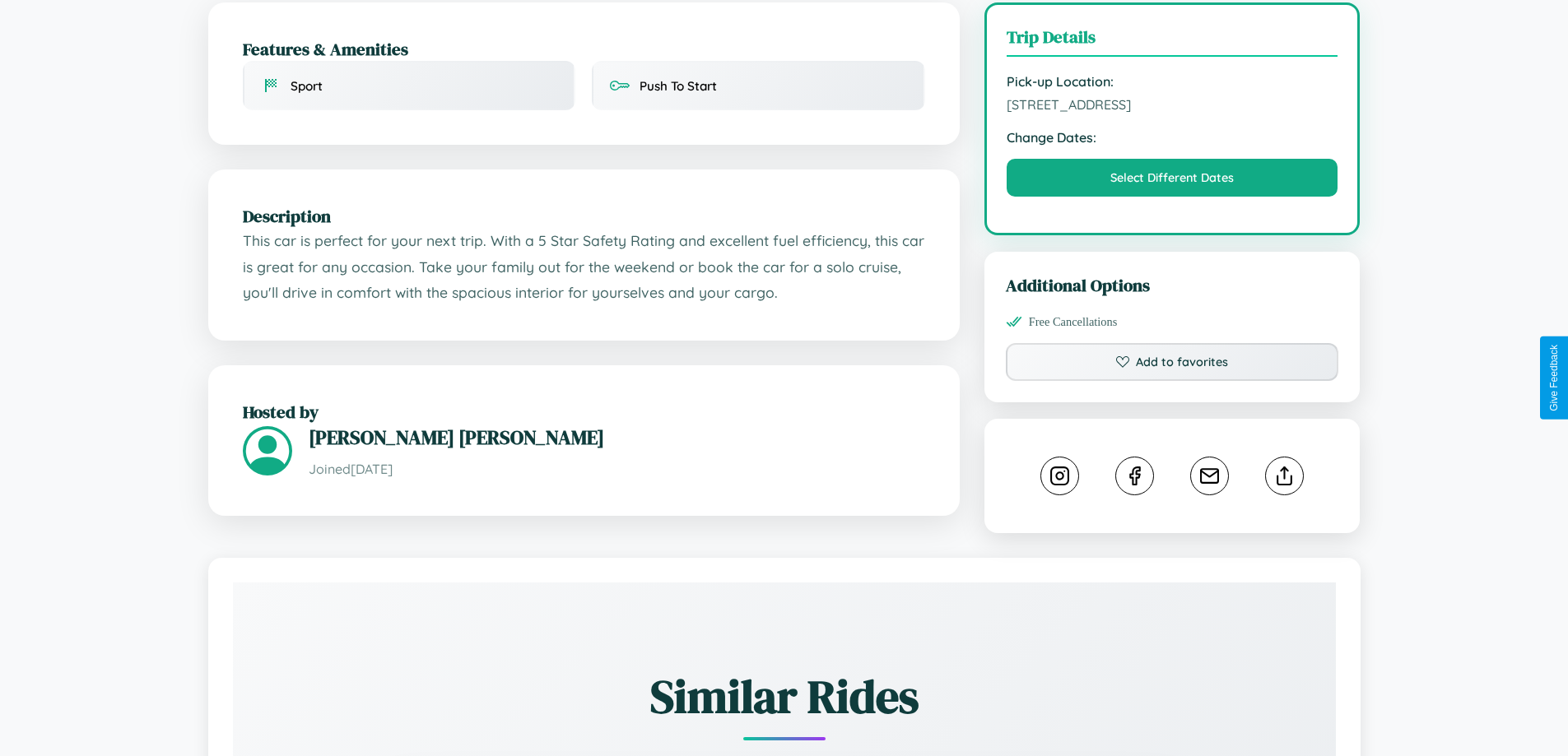
scroll to position [427, 0]
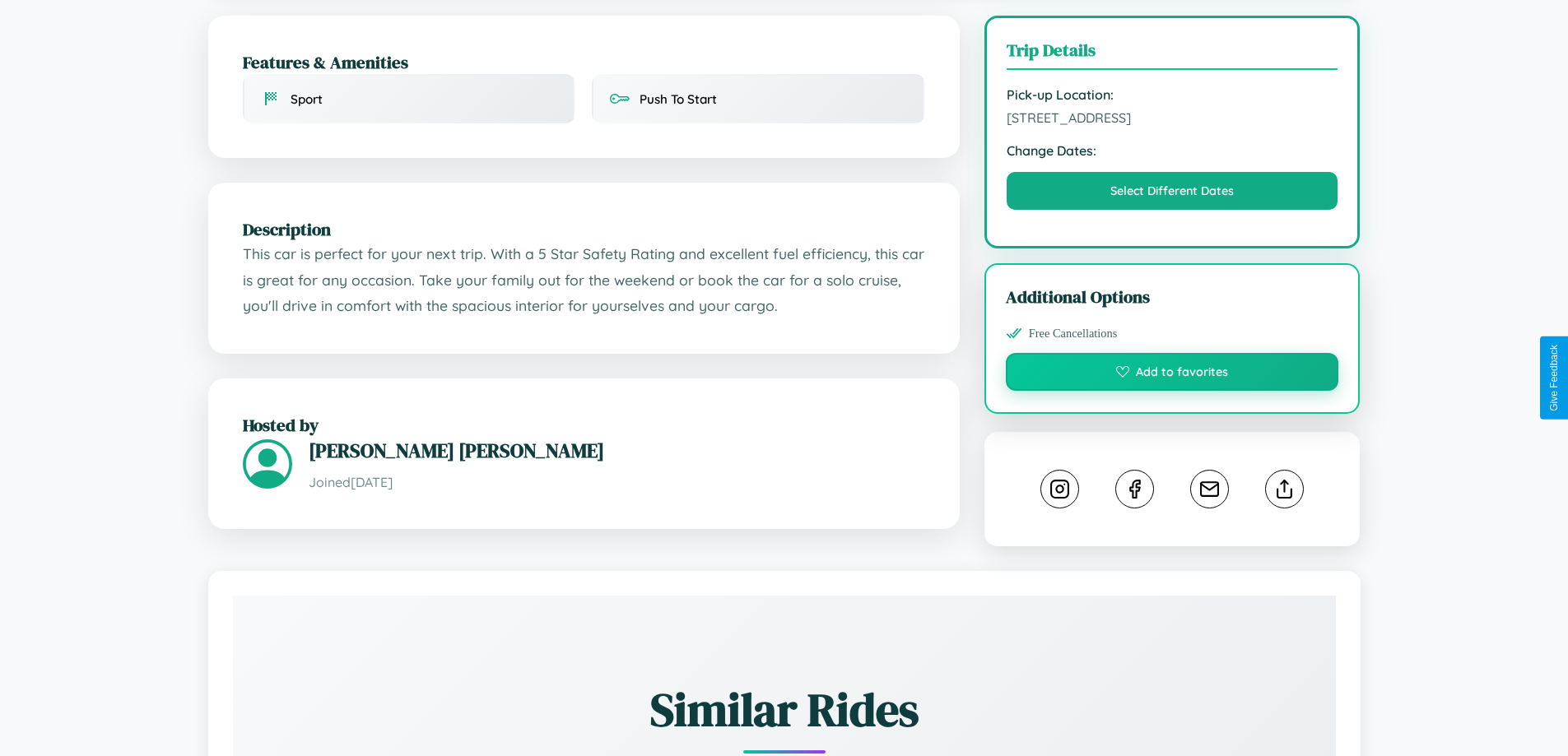
click at [1172, 378] on button "Add to favorites" at bounding box center [1173, 372] width 334 height 38
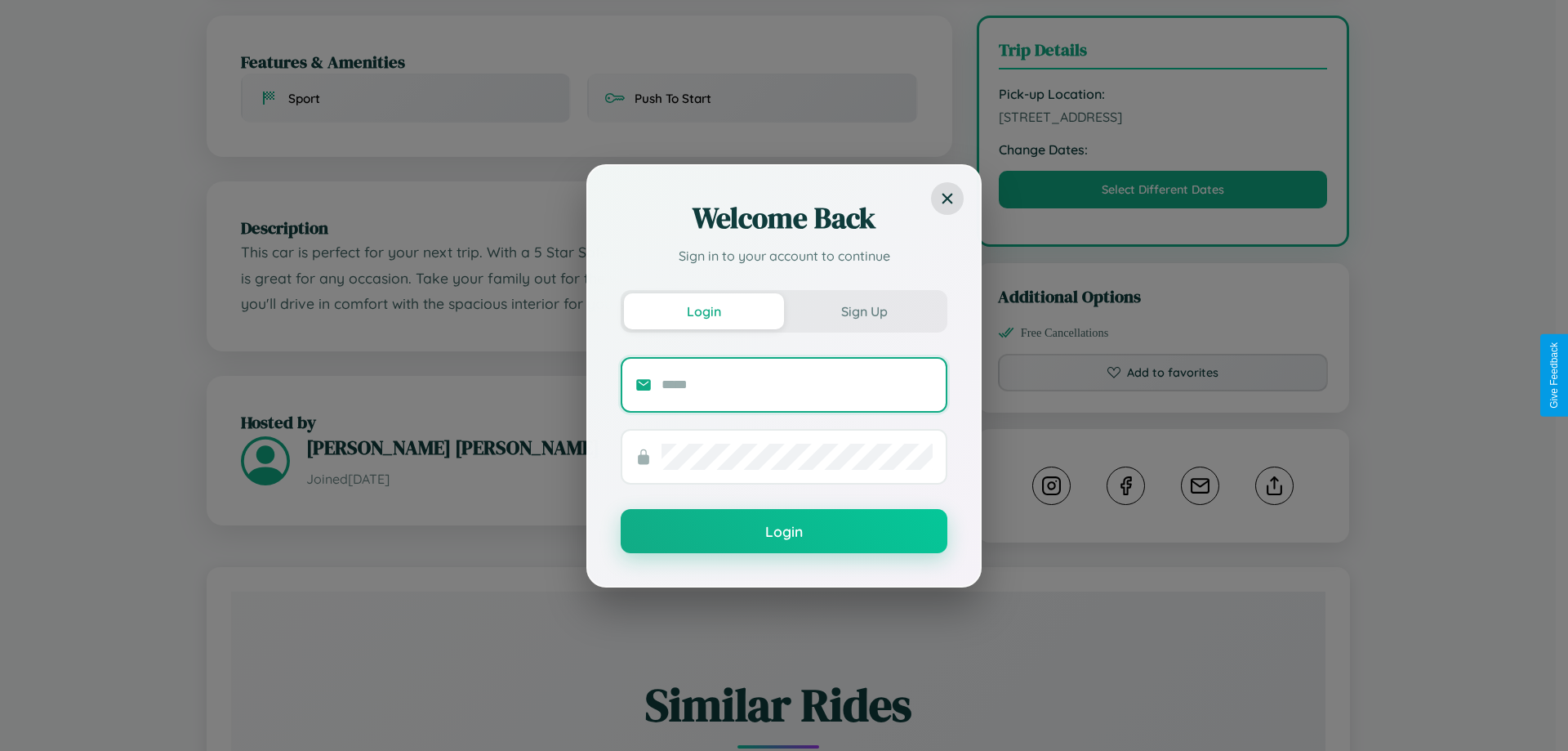
click at [798, 384] on input "text" at bounding box center [797, 384] width 271 height 26
type input "**********"
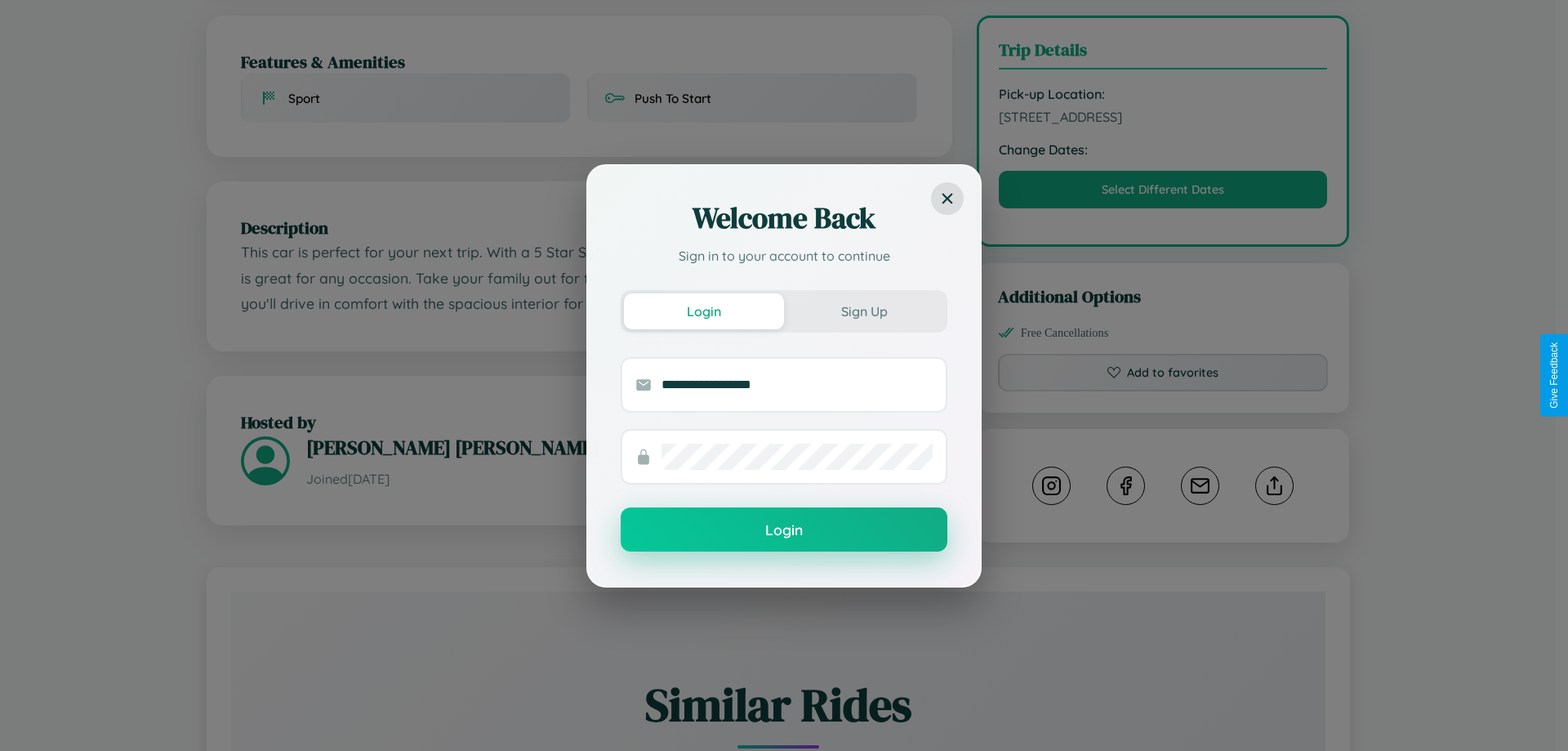
click at [784, 530] on button "Login" at bounding box center [783, 529] width 326 height 44
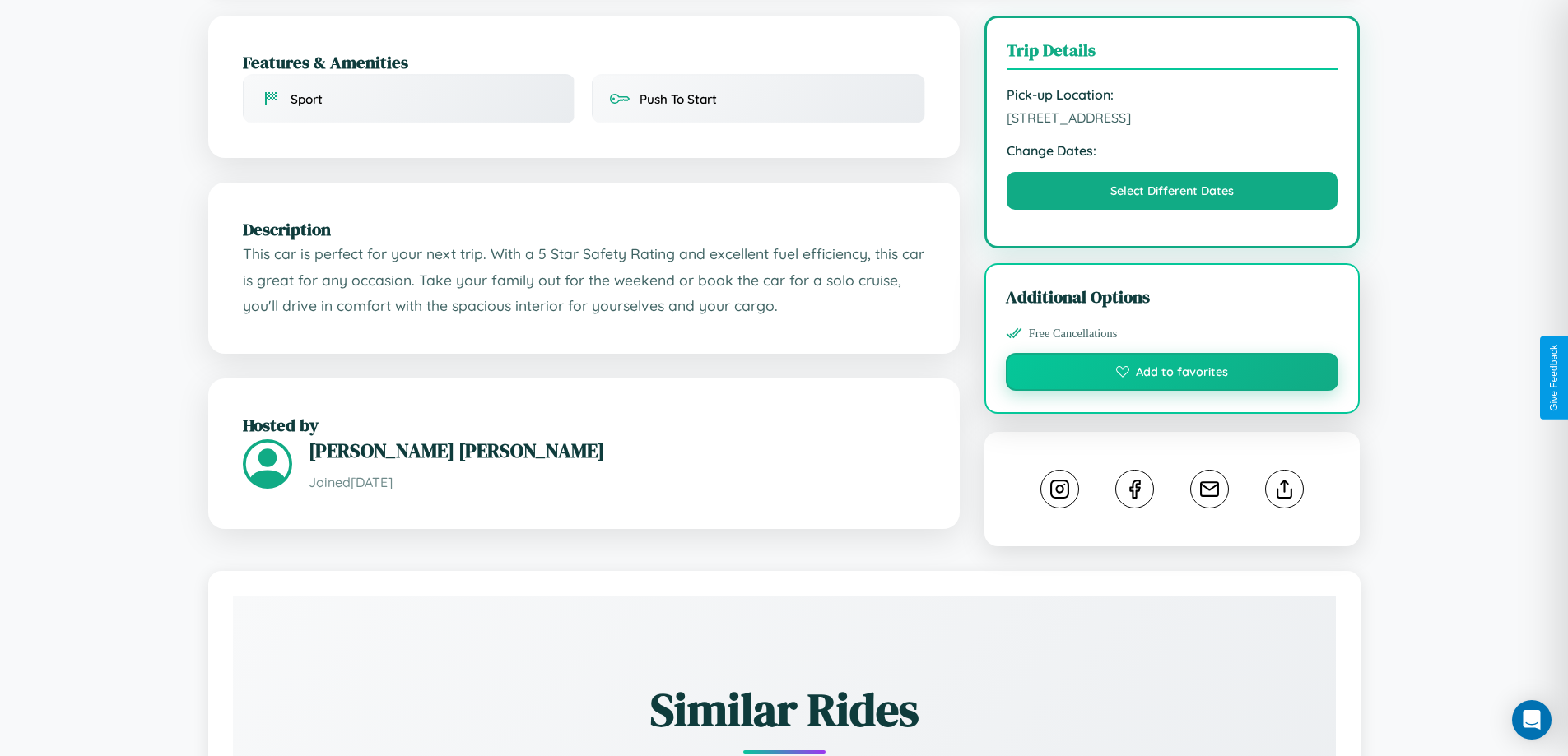
click at [1172, 378] on button "Add to favorites" at bounding box center [1173, 372] width 334 height 38
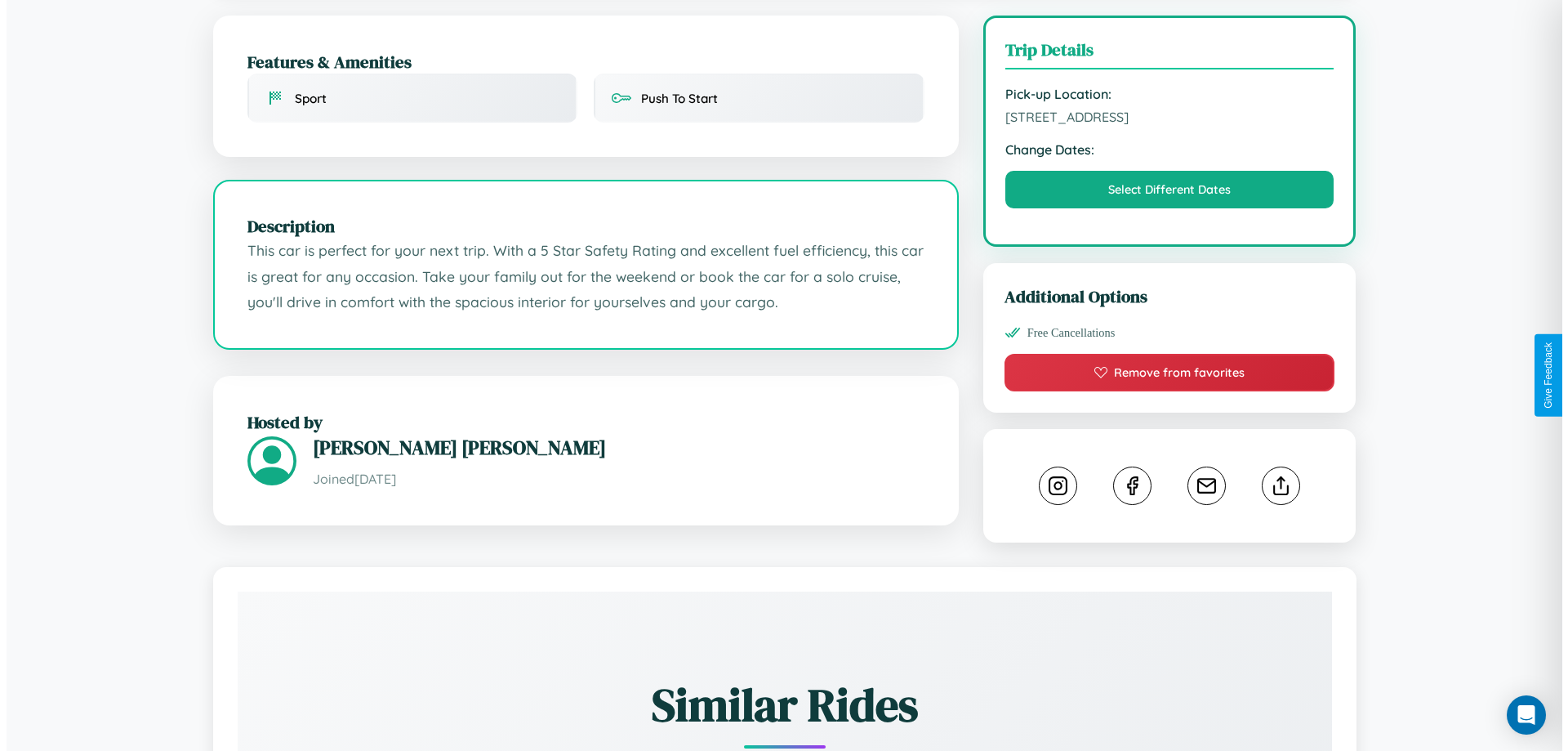
scroll to position [0, 0]
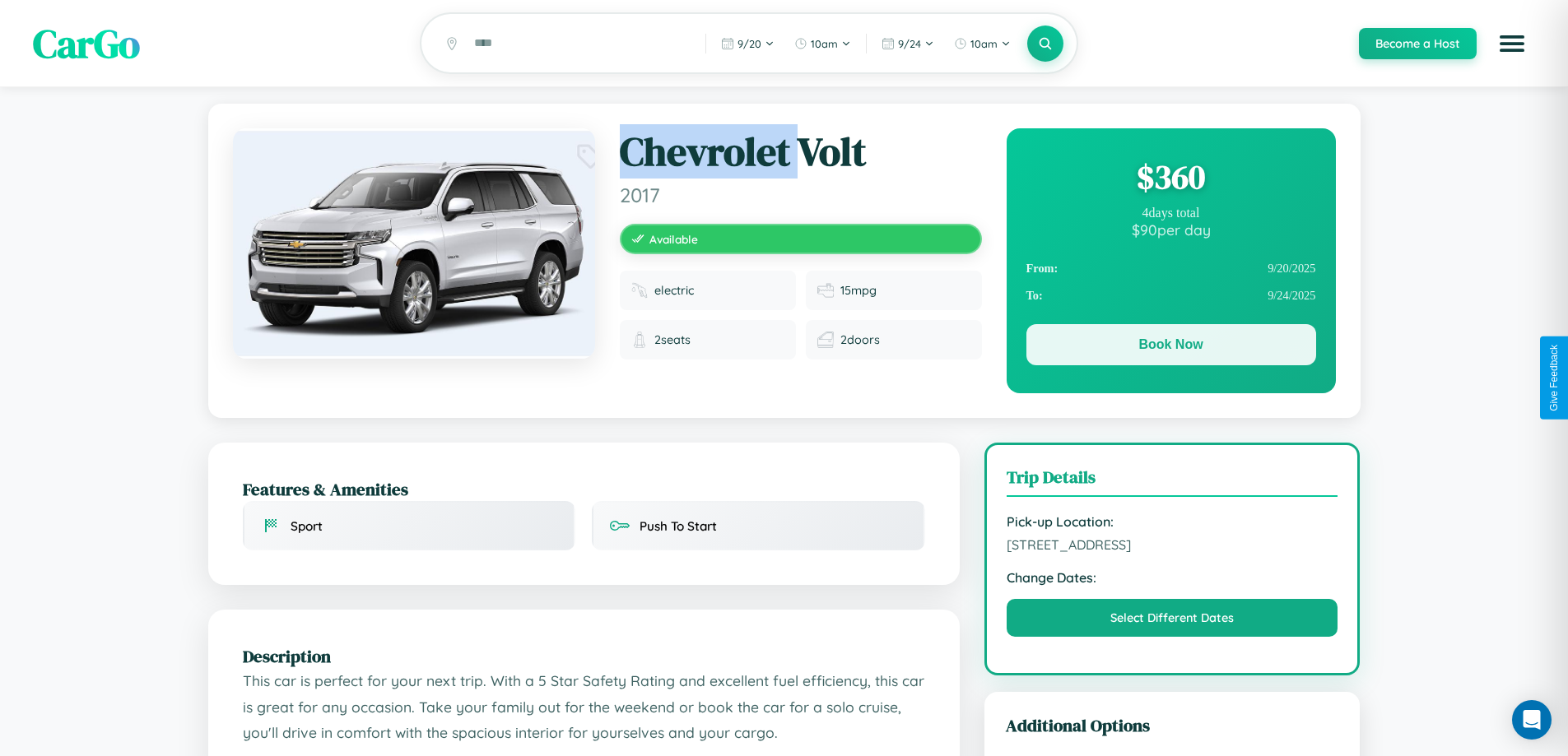
click at [1170, 348] on button "Book Now" at bounding box center [1170, 344] width 289 height 41
